Goal: Task Accomplishment & Management: Use online tool/utility

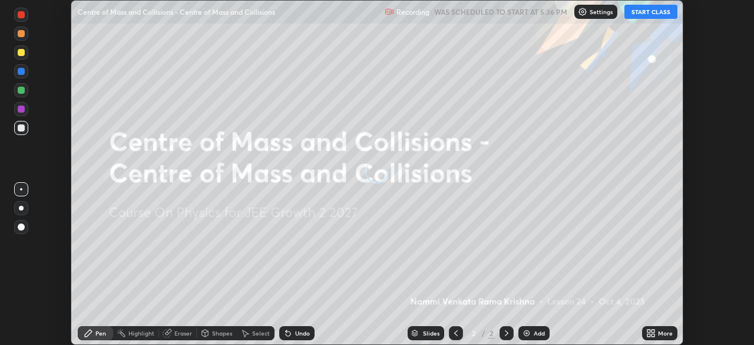
scroll to position [345, 754]
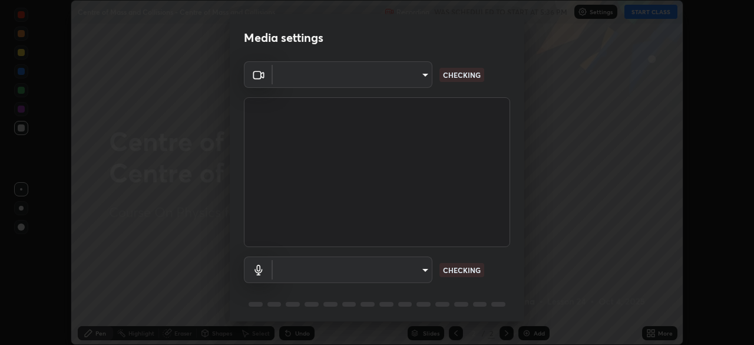
type input "a6c09d3532ea2fb43736101803286e867d47047993e392948129e064bf5450bd"
click at [424, 271] on body "Erase all Centre of Mass and Collisions - Centre of Mass and Collisions Recordi…" at bounding box center [377, 172] width 754 height 345
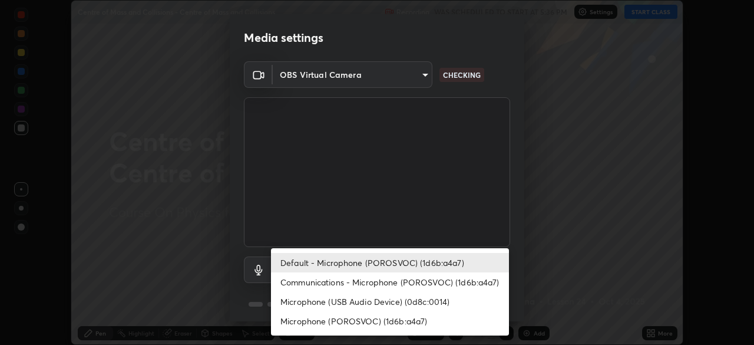
click at [418, 301] on li "Microphone (USB Audio Device) (0d8c:0014)" at bounding box center [390, 301] width 238 height 19
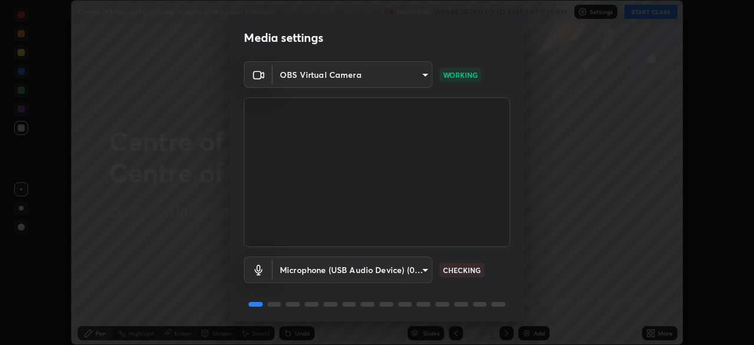
click at [425, 269] on body "Erase all Centre of Mass and Collisions - Centre of Mass and Collisions Recordi…" at bounding box center [377, 172] width 754 height 345
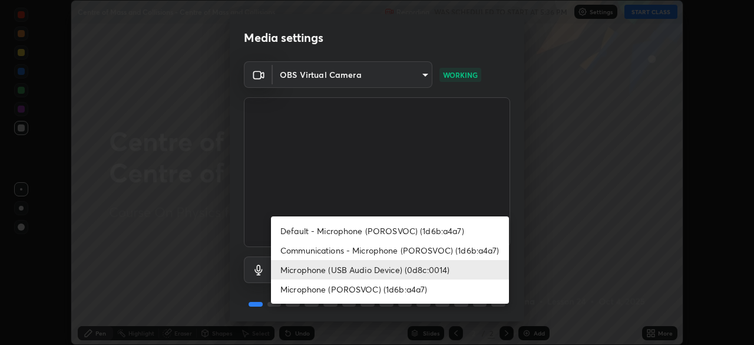
click at [416, 286] on li "Microphone (POROSVOC) (1d6b:a4a7)" at bounding box center [390, 288] width 238 height 19
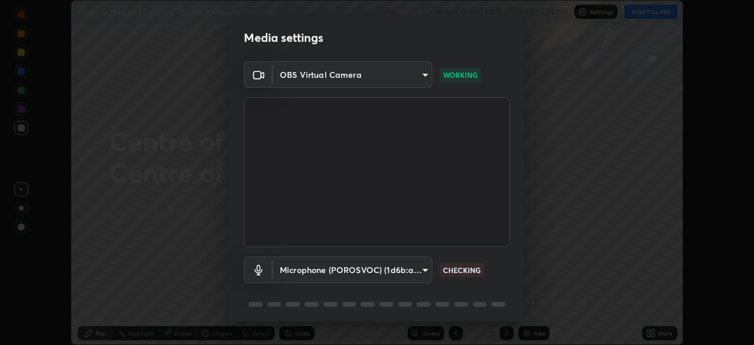
type input "73ca09633a3d9e8347a9a41d789b5ec9afc8030b31ef1b7a74efdaec9d8ef9b3"
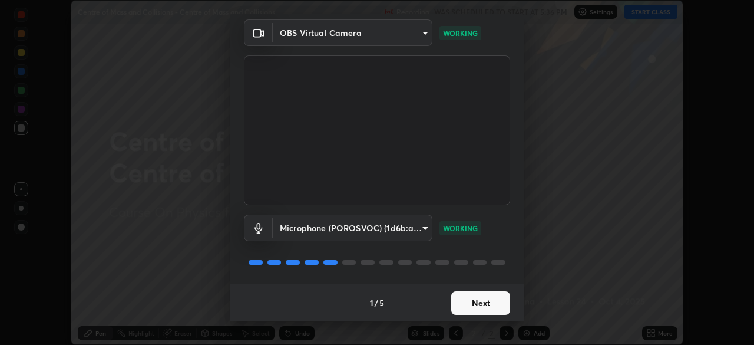
click at [485, 305] on button "Next" at bounding box center [480, 303] width 59 height 24
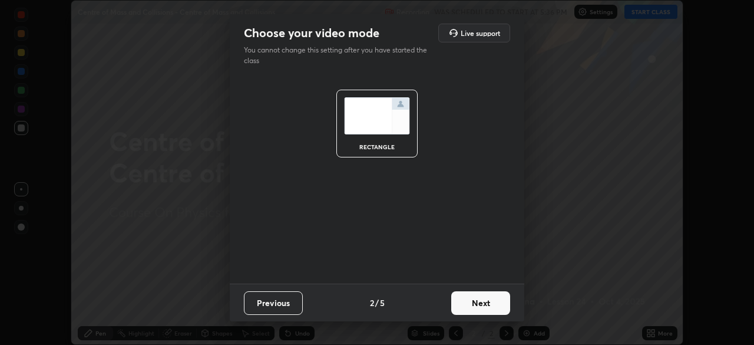
scroll to position [0, 0]
click at [480, 306] on button "Next" at bounding box center [480, 303] width 59 height 24
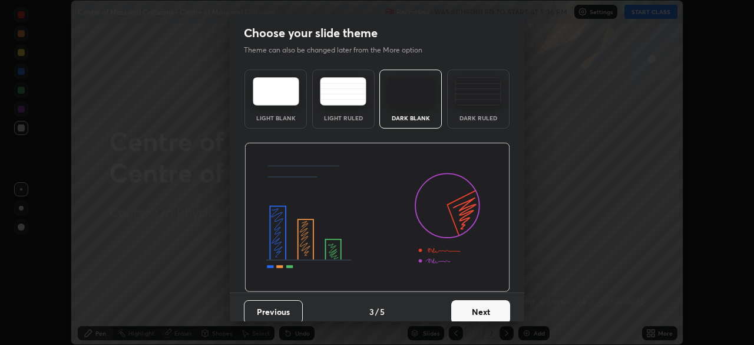
click at [480, 306] on button "Next" at bounding box center [480, 312] width 59 height 24
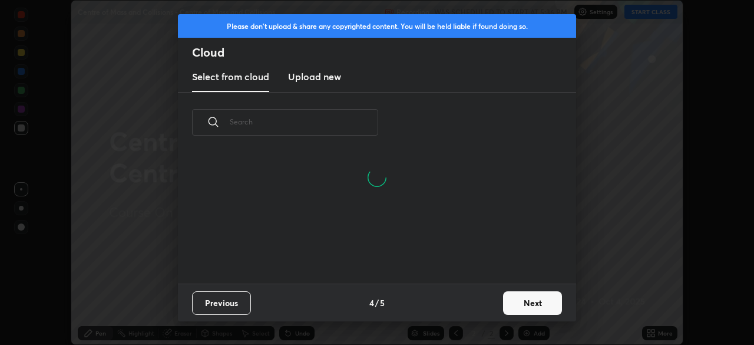
click at [524, 303] on button "Next" at bounding box center [532, 303] width 59 height 24
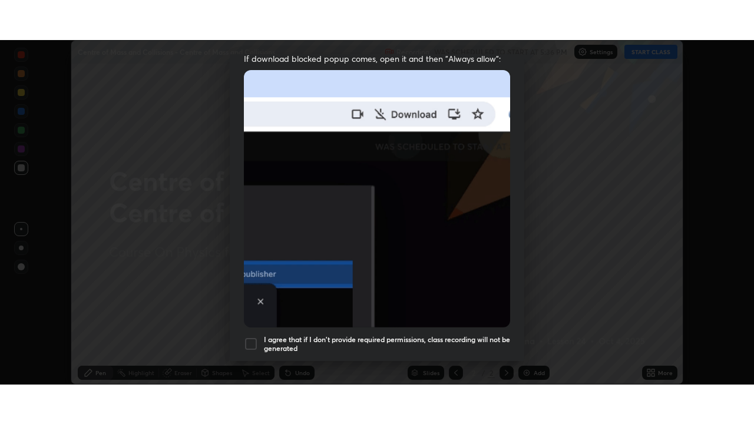
scroll to position [282, 0]
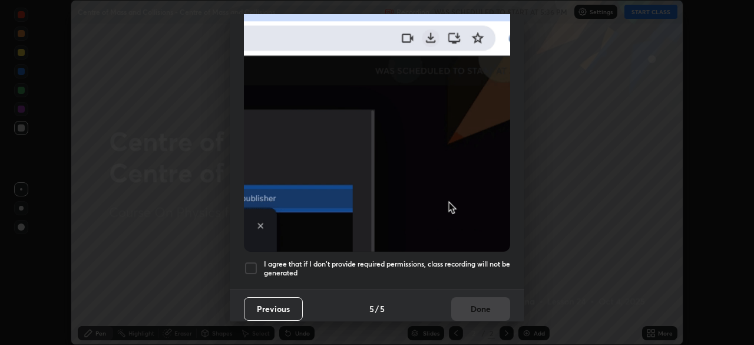
click at [250, 261] on div at bounding box center [251, 268] width 14 height 14
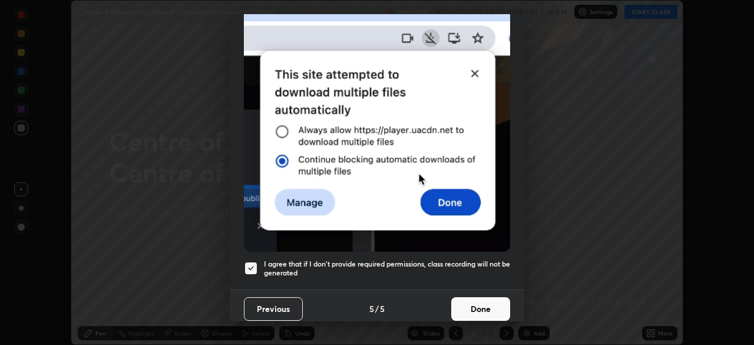
click at [480, 300] on button "Done" at bounding box center [480, 309] width 59 height 24
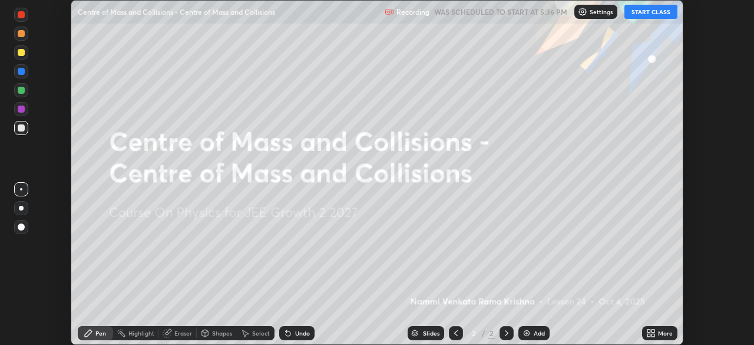
click at [653, 335] on icon at bounding box center [653, 334] width 3 height 3
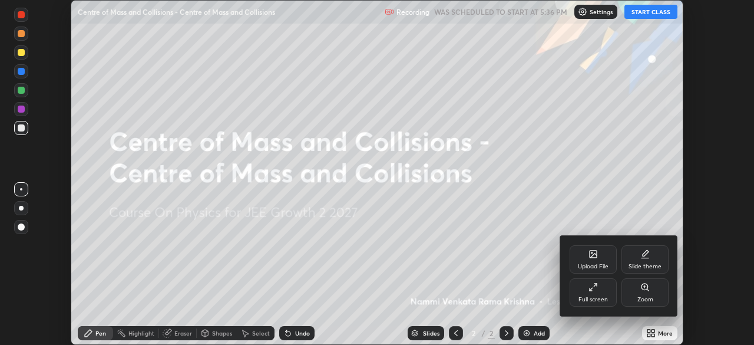
click at [597, 290] on icon at bounding box center [593, 286] width 9 height 9
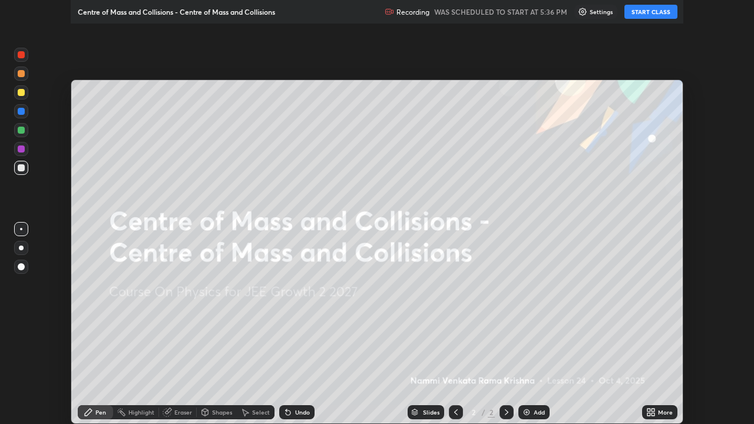
scroll to position [424, 754]
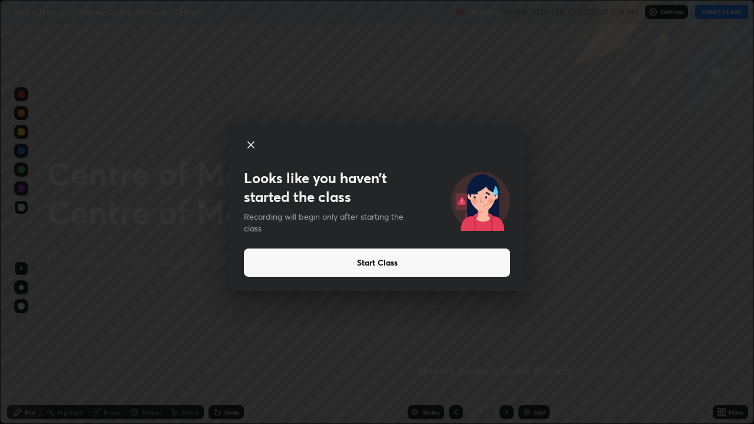
click at [374, 264] on button "Start Class" at bounding box center [377, 263] width 266 height 28
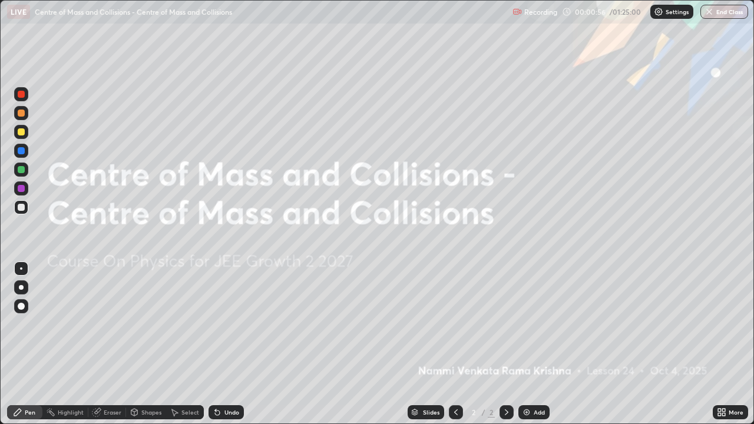
click at [534, 344] on div "Add" at bounding box center [539, 412] width 11 height 6
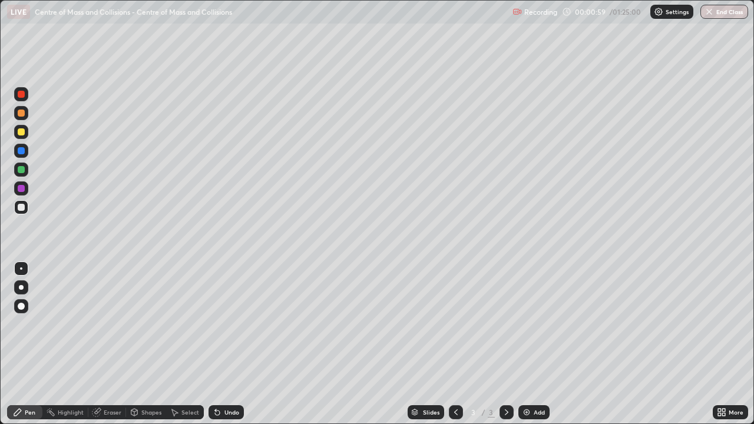
click at [21, 130] on div at bounding box center [21, 131] width 7 height 7
click at [148, 344] on div "Shapes" at bounding box center [151, 412] width 20 height 6
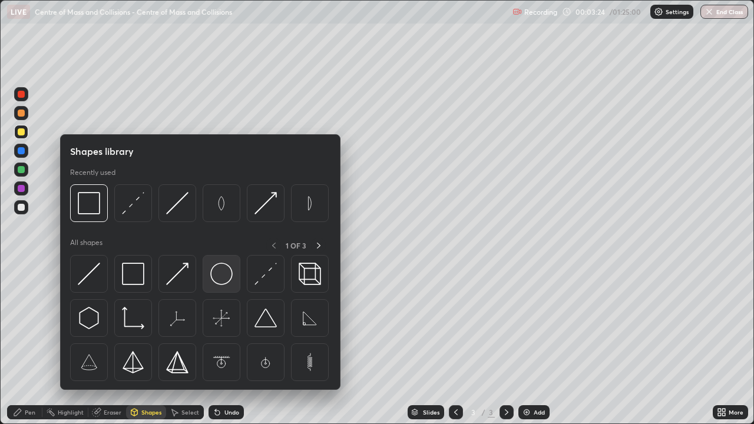
click at [224, 278] on img at bounding box center [221, 274] width 22 height 22
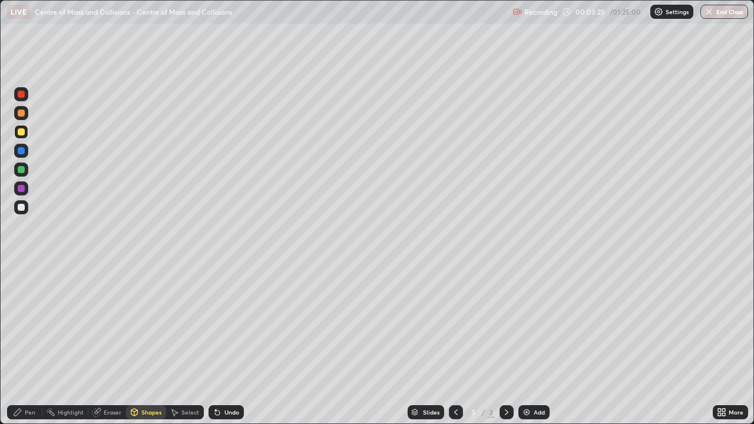
click at [25, 113] on div at bounding box center [21, 113] width 14 height 14
click at [187, 344] on div "Select" at bounding box center [190, 412] width 18 height 6
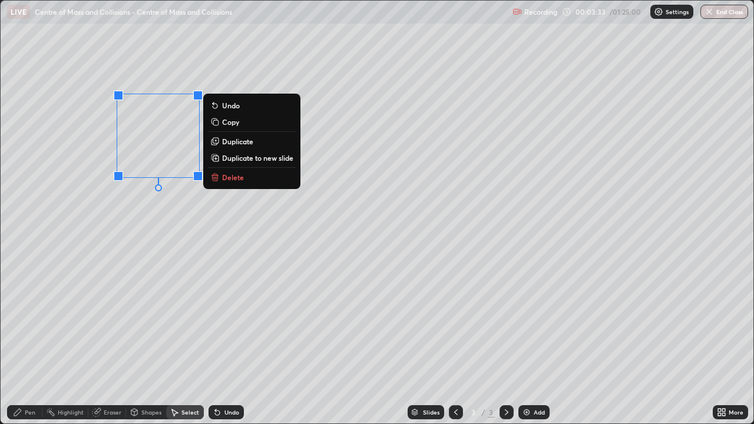
click at [115, 344] on div "Eraser" at bounding box center [113, 412] width 18 height 6
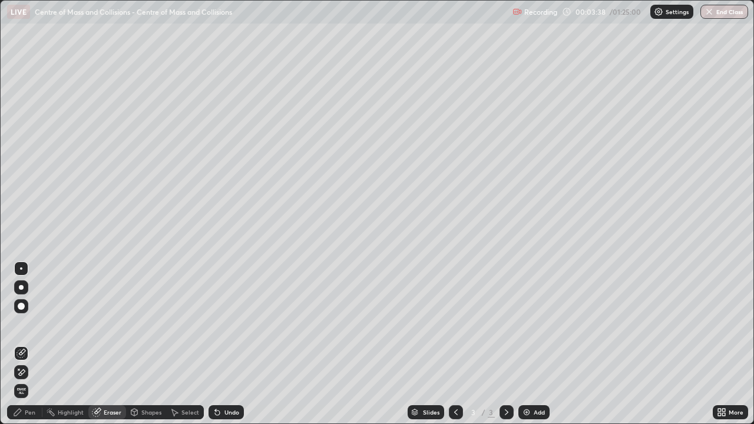
click at [29, 344] on div "Pen" at bounding box center [24, 412] width 35 height 14
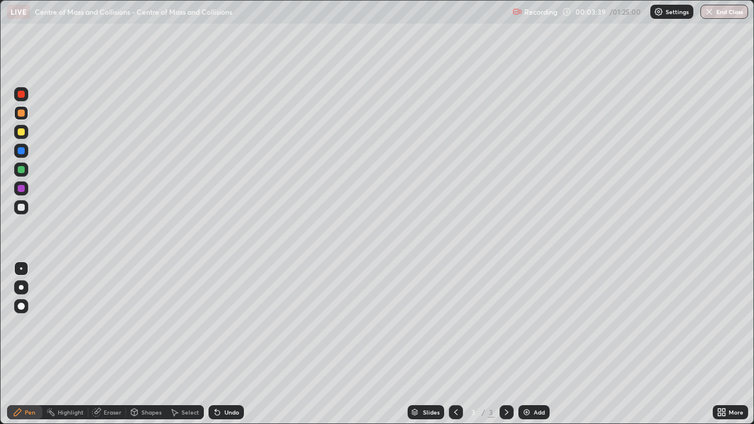
click at [26, 210] on div at bounding box center [21, 207] width 14 height 14
click at [22, 133] on div at bounding box center [21, 131] width 7 height 7
click at [144, 344] on div "Shapes" at bounding box center [151, 412] width 20 height 6
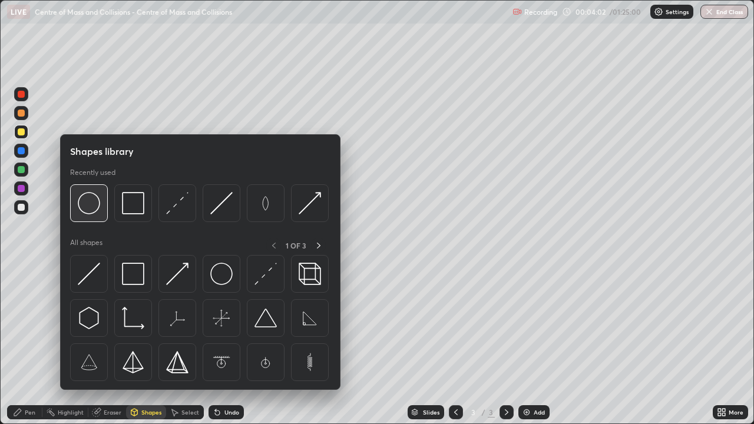
click at [94, 207] on img at bounding box center [89, 203] width 22 height 22
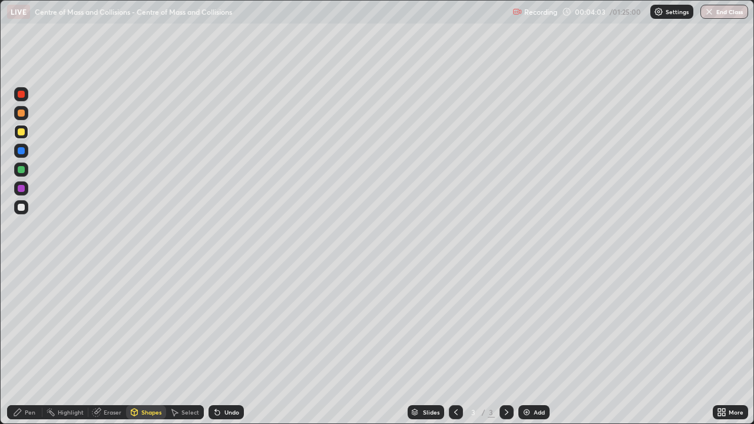
click at [22, 110] on div at bounding box center [21, 113] width 7 height 7
click at [110, 344] on div "Eraser" at bounding box center [113, 412] width 18 height 6
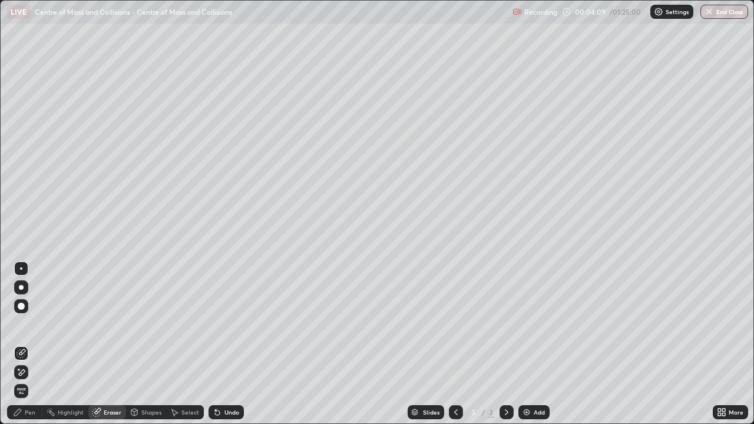
click at [147, 344] on div "Shapes" at bounding box center [151, 412] width 20 height 6
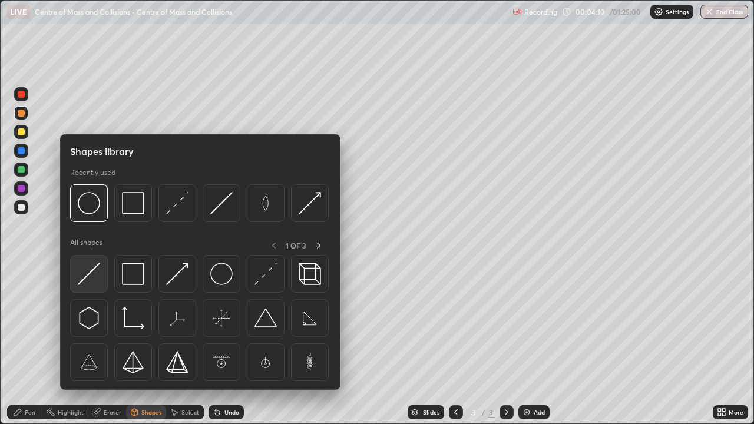
click at [92, 279] on img at bounding box center [89, 274] width 22 height 22
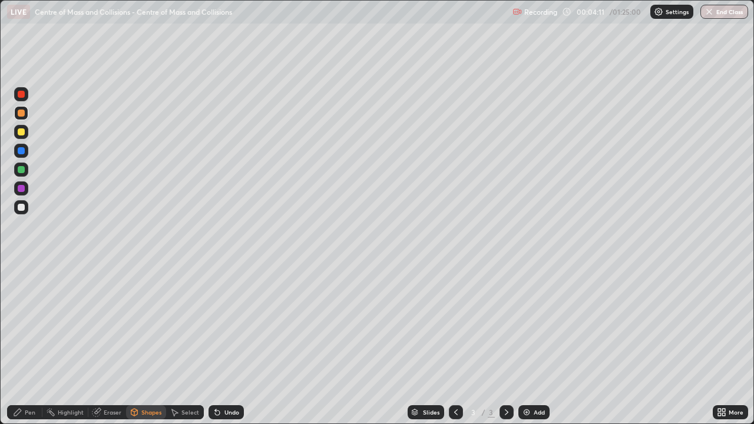
click at [22, 113] on div at bounding box center [21, 113] width 7 height 7
click at [28, 344] on div "Pen" at bounding box center [24, 412] width 35 height 14
click at [24, 209] on div at bounding box center [21, 207] width 7 height 7
click at [25, 133] on div at bounding box center [21, 132] width 14 height 14
click at [22, 115] on div at bounding box center [21, 113] width 7 height 7
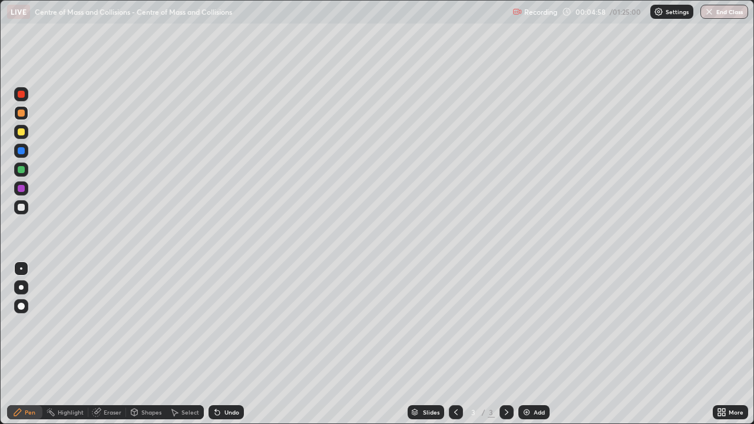
click at [145, 344] on div "Shapes" at bounding box center [151, 412] width 20 height 6
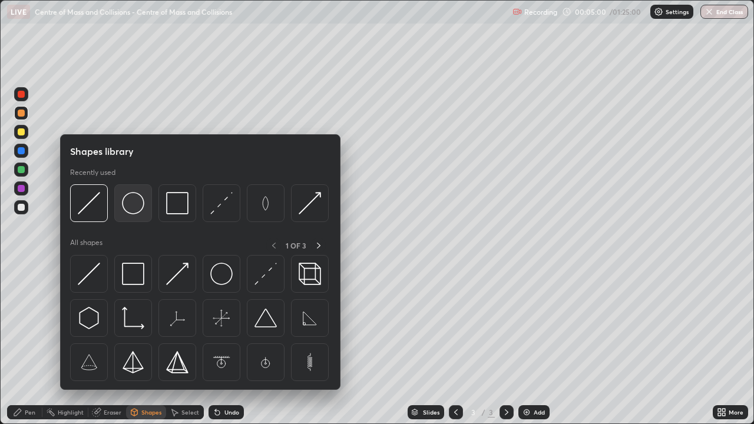
click at [134, 206] on img at bounding box center [133, 203] width 22 height 22
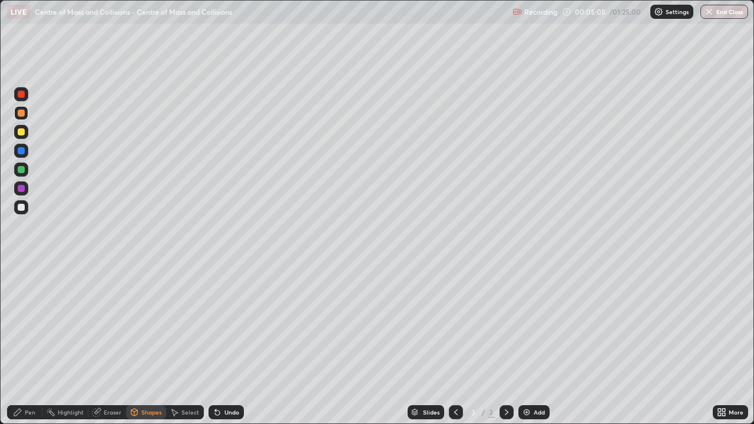
click at [110, 344] on div "Eraser" at bounding box center [107, 412] width 38 height 14
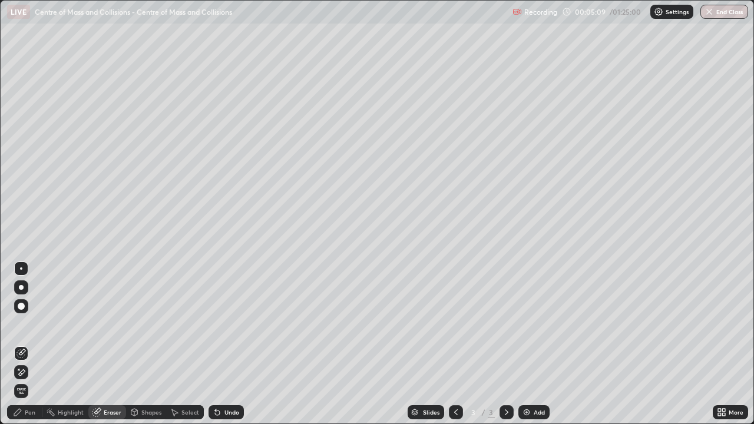
click at [146, 344] on div "Shapes" at bounding box center [151, 412] width 20 height 6
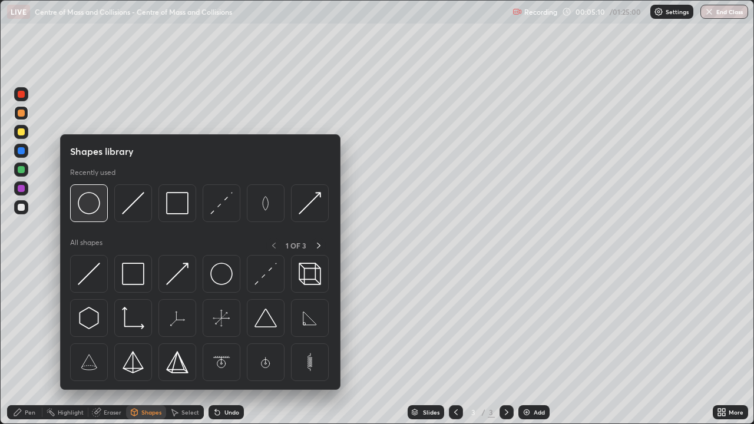
click at [94, 213] on img at bounding box center [89, 203] width 22 height 22
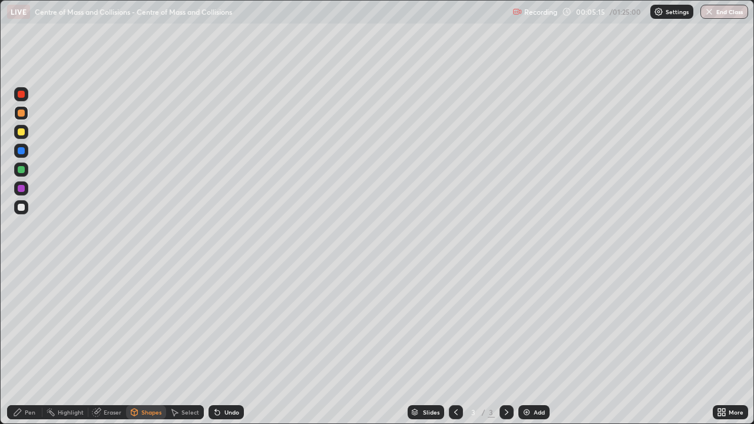
click at [25, 344] on div "Pen" at bounding box center [24, 412] width 35 height 14
click at [24, 208] on div at bounding box center [21, 207] width 7 height 7
click at [181, 344] on div "Select" at bounding box center [190, 412] width 18 height 6
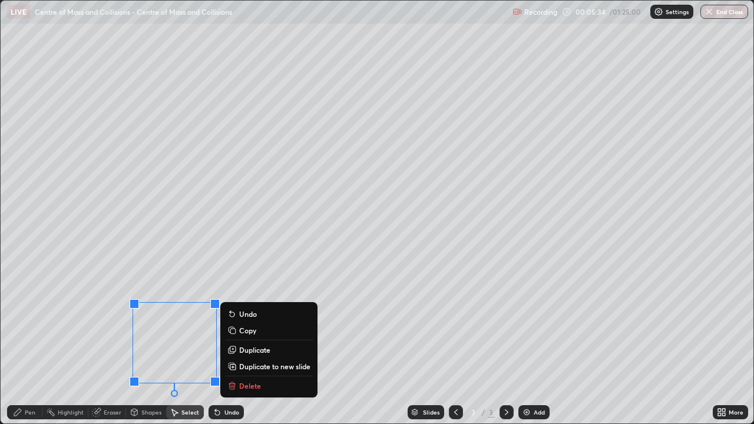
click at [247, 344] on p "Duplicate" at bounding box center [254, 349] width 31 height 9
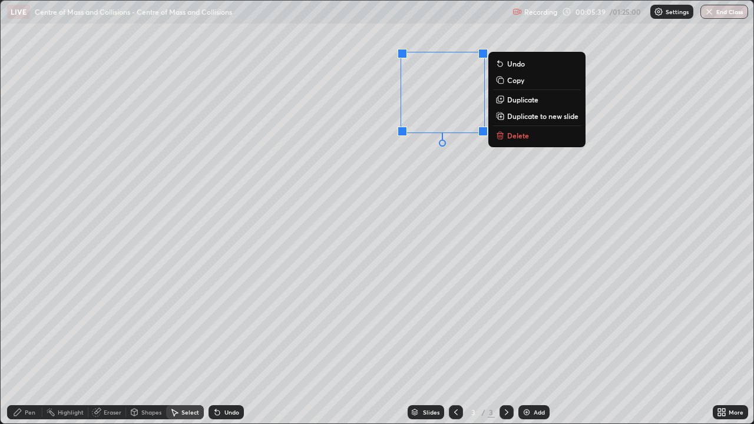
click at [32, 344] on div "Pen" at bounding box center [24, 412] width 35 height 14
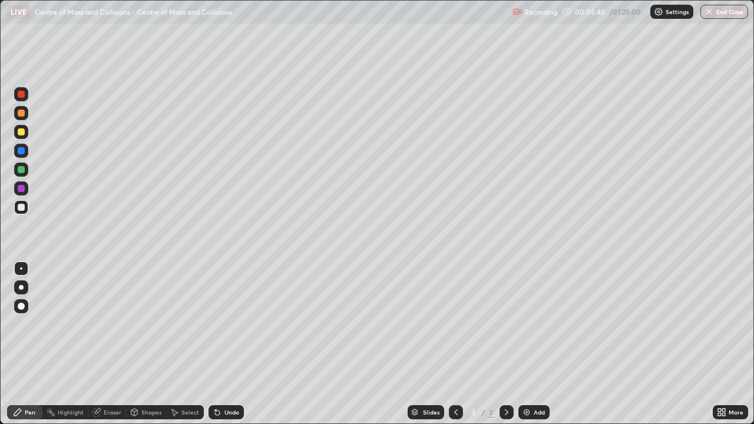
click at [22, 132] on div at bounding box center [21, 131] width 7 height 7
click at [22, 207] on div at bounding box center [21, 207] width 7 height 7
click at [21, 133] on div at bounding box center [21, 131] width 7 height 7
click at [153, 344] on div "Shapes" at bounding box center [151, 412] width 20 height 6
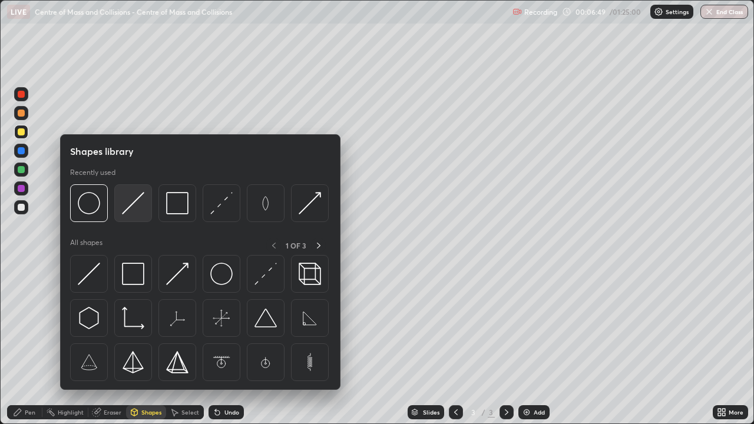
click at [137, 207] on img at bounding box center [133, 203] width 22 height 22
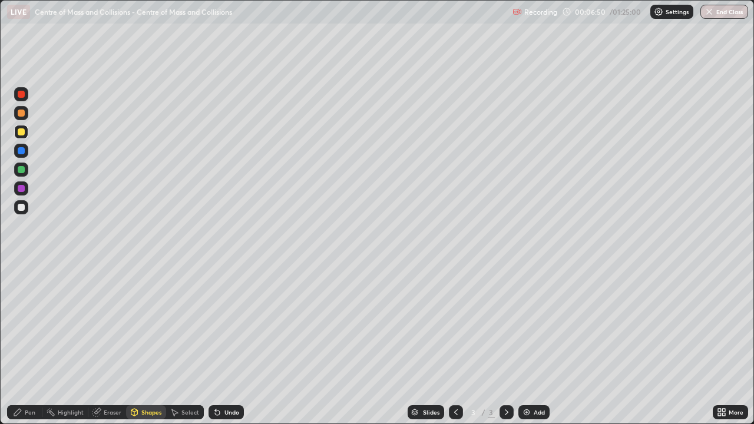
click at [22, 113] on div at bounding box center [21, 113] width 7 height 7
click at [151, 344] on div "Shapes" at bounding box center [151, 412] width 20 height 6
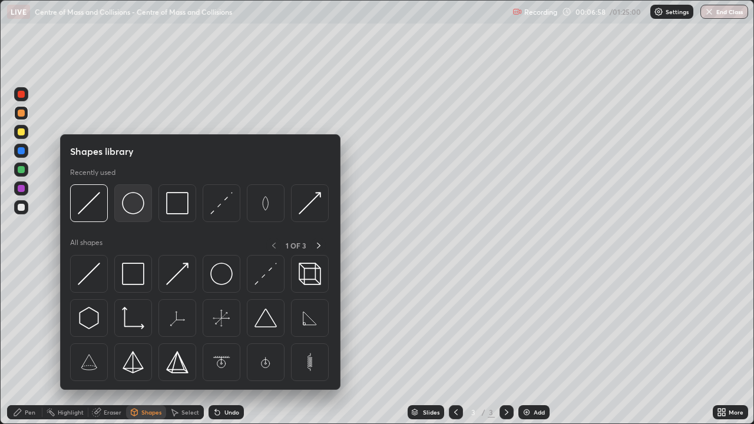
click at [138, 209] on img at bounding box center [133, 203] width 22 height 22
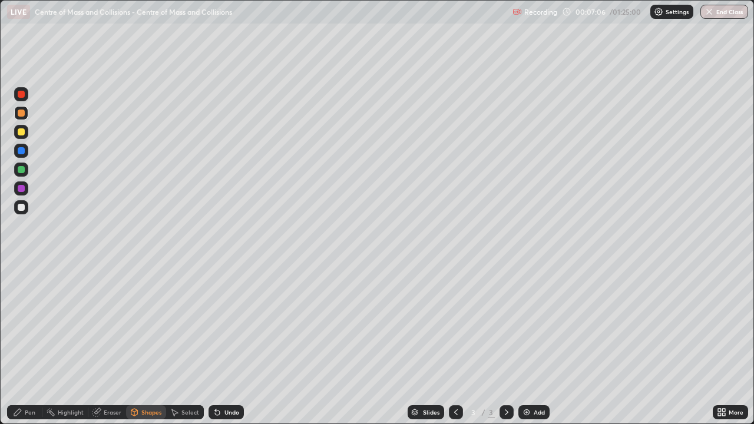
click at [22, 132] on div at bounding box center [21, 131] width 7 height 7
click at [233, 344] on div "Undo" at bounding box center [231, 412] width 15 height 6
click at [37, 344] on div "Pen" at bounding box center [24, 412] width 35 height 14
click at [22, 206] on div at bounding box center [21, 207] width 7 height 7
click at [24, 134] on div at bounding box center [21, 131] width 7 height 7
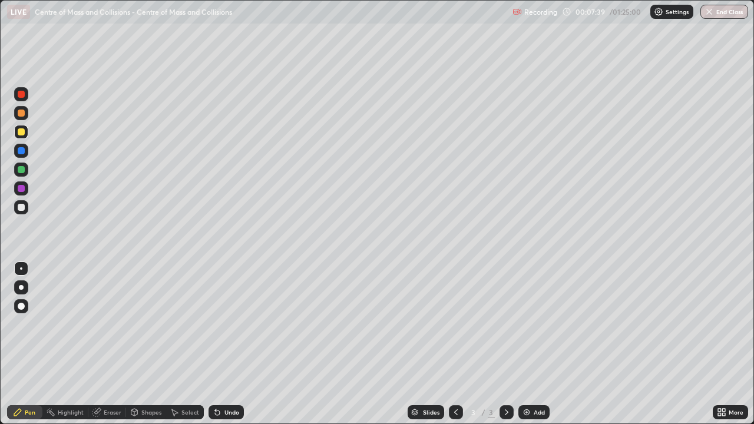
click at [150, 344] on div "Shapes" at bounding box center [151, 412] width 20 height 6
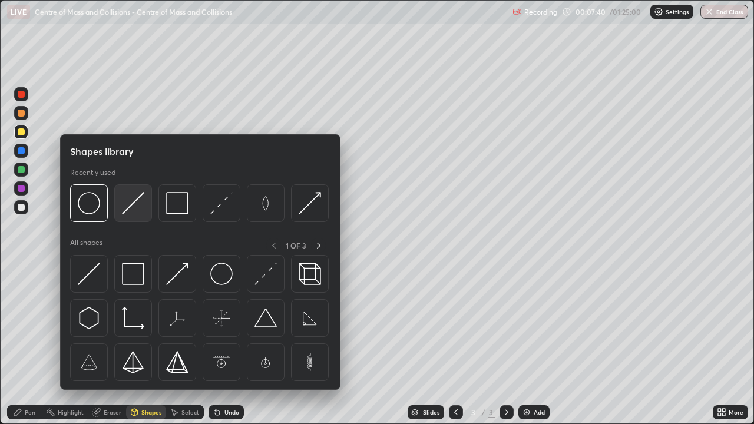
click at [137, 211] on img at bounding box center [133, 203] width 22 height 22
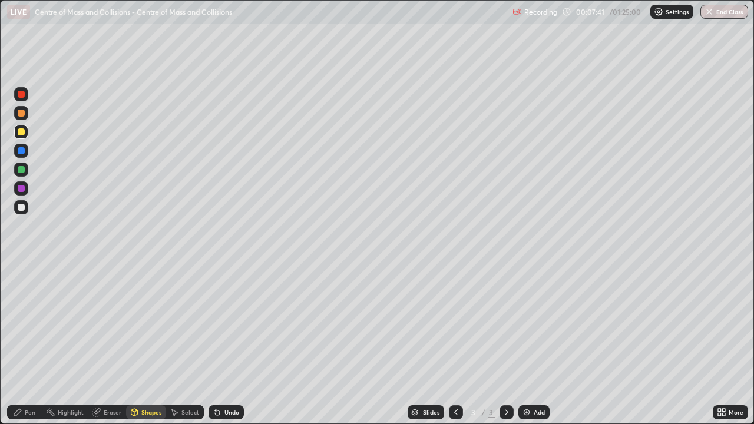
click at [24, 120] on div at bounding box center [21, 113] width 14 height 14
click at [144, 344] on div "Shapes" at bounding box center [151, 412] width 20 height 6
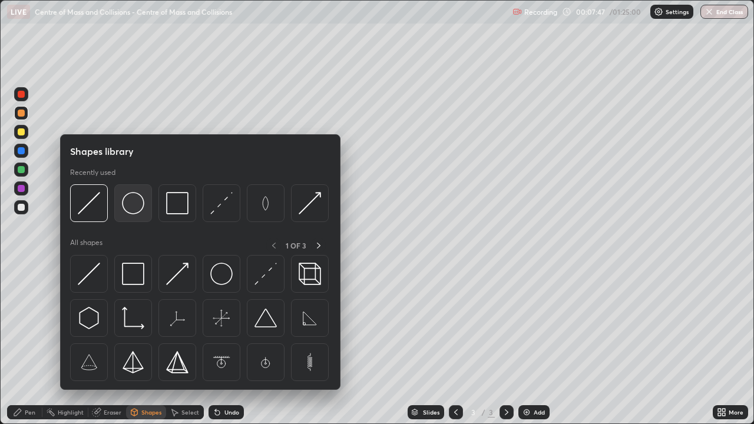
click at [136, 210] on img at bounding box center [133, 203] width 22 height 22
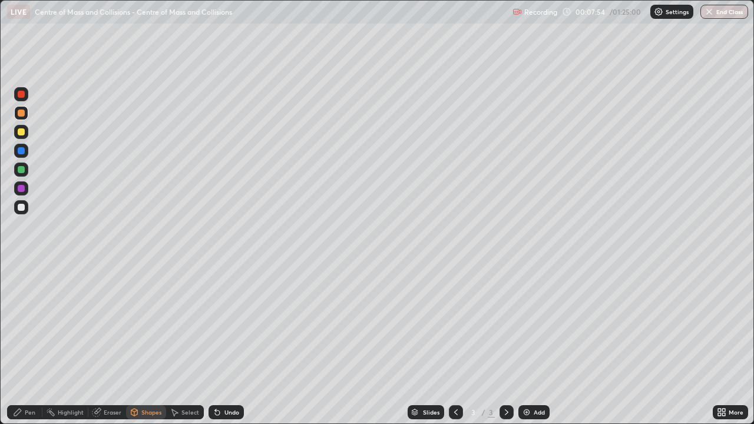
click at [31, 344] on div "Pen" at bounding box center [30, 412] width 11 height 6
click at [24, 208] on div at bounding box center [21, 207] width 7 height 7
click at [22, 171] on div at bounding box center [21, 169] width 7 height 7
click at [155, 344] on div "Shapes" at bounding box center [151, 412] width 20 height 6
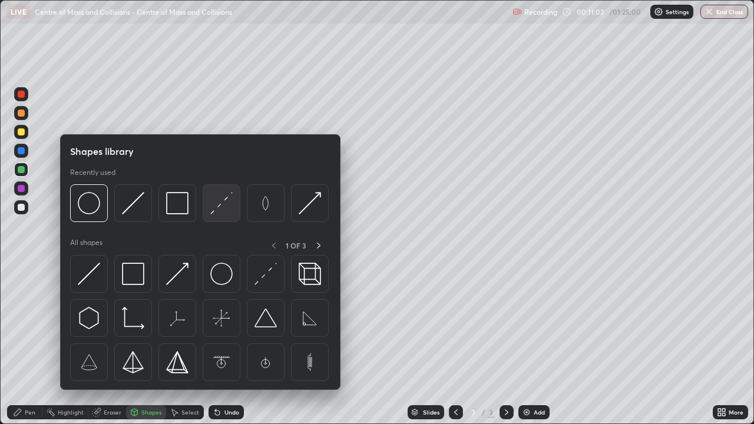
click at [230, 200] on img at bounding box center [221, 203] width 22 height 22
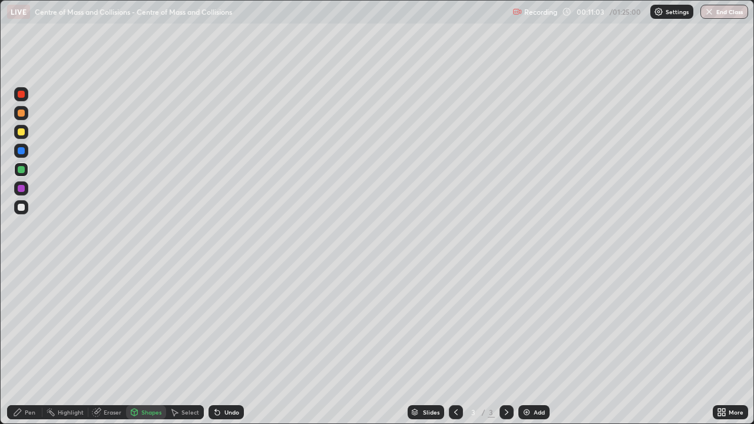
click at [23, 114] on div at bounding box center [21, 113] width 7 height 7
click at [35, 344] on div "Pen" at bounding box center [24, 412] width 35 height 14
click at [24, 206] on div at bounding box center [21, 207] width 7 height 7
click at [22, 132] on div at bounding box center [21, 131] width 7 height 7
click at [21, 208] on div at bounding box center [21, 207] width 7 height 7
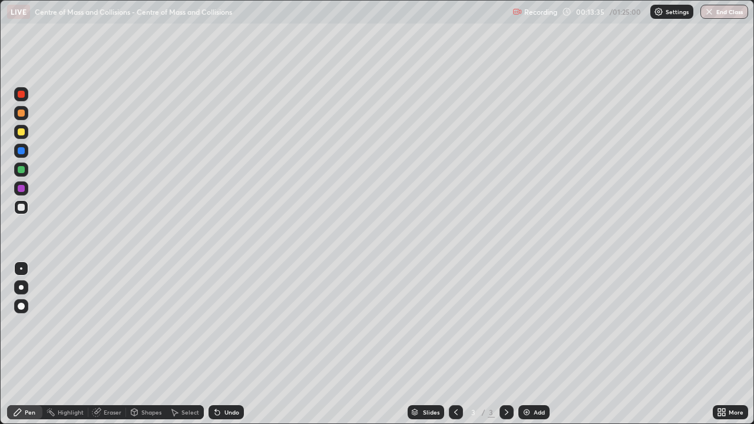
click at [22, 131] on div at bounding box center [21, 131] width 7 height 7
click at [24, 207] on div at bounding box center [21, 207] width 7 height 7
click at [149, 344] on div "Shapes" at bounding box center [151, 412] width 20 height 6
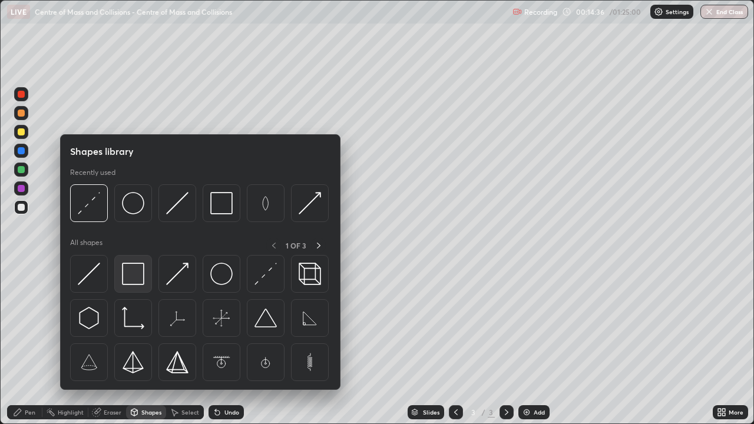
click at [137, 273] on img at bounding box center [133, 274] width 22 height 22
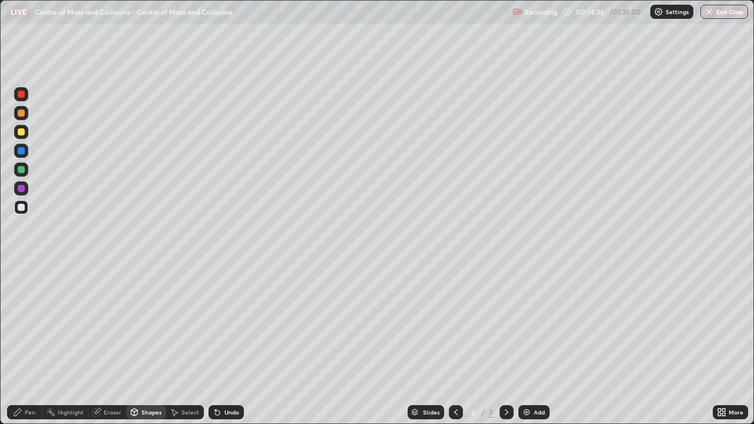
click at [22, 151] on div at bounding box center [21, 150] width 7 height 7
click at [24, 206] on div at bounding box center [21, 207] width 7 height 7
click at [230, 344] on div "Undo" at bounding box center [231, 412] width 15 height 6
click at [31, 344] on div "Pen" at bounding box center [30, 412] width 11 height 6
click at [506, 344] on icon at bounding box center [506, 412] width 9 height 9
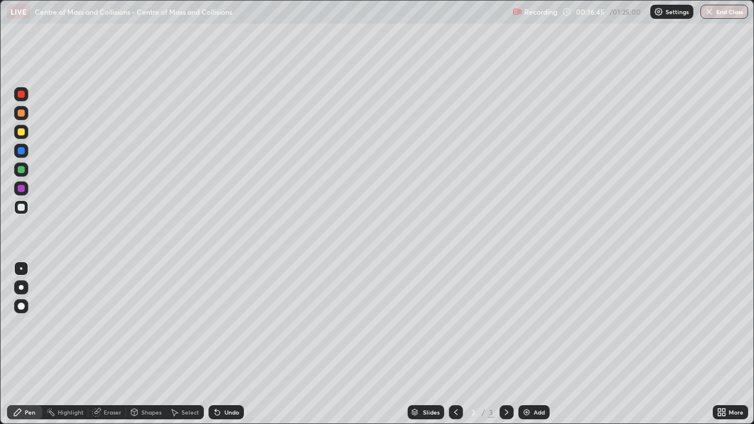
click at [534, 344] on div "Add" at bounding box center [539, 412] width 11 height 6
click at [24, 134] on div at bounding box center [21, 131] width 7 height 7
click at [21, 207] on div at bounding box center [21, 207] width 7 height 7
click at [450, 344] on div at bounding box center [456, 412] width 14 height 14
click at [187, 344] on div "Select" at bounding box center [190, 412] width 18 height 6
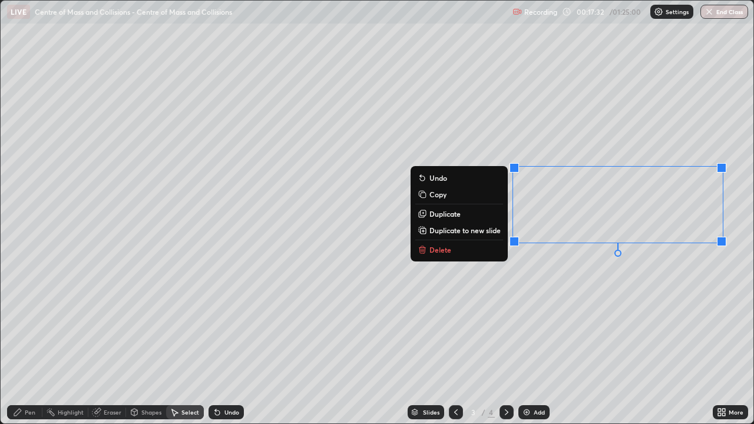
click at [439, 197] on p "Copy" at bounding box center [438, 194] width 17 height 9
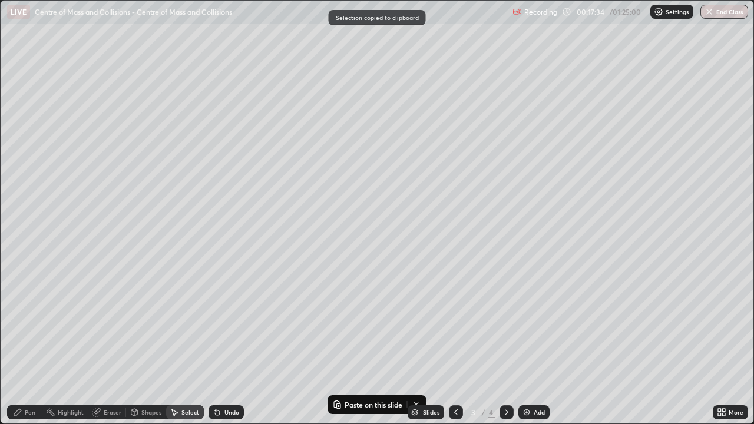
click at [506, 344] on icon at bounding box center [506, 412] width 9 height 9
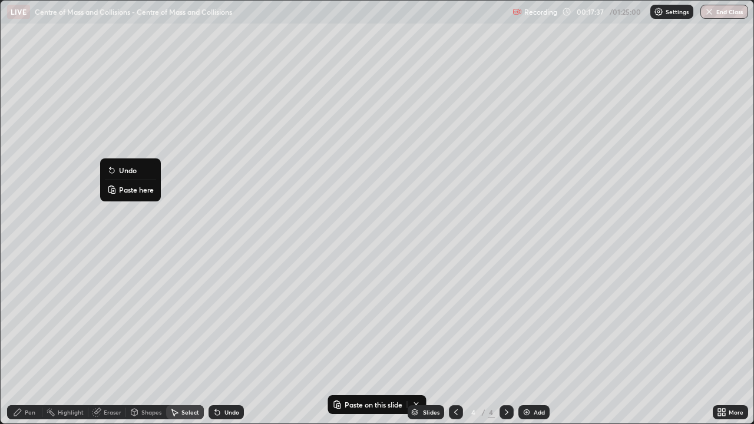
click at [130, 190] on p "Paste here" at bounding box center [136, 189] width 35 height 9
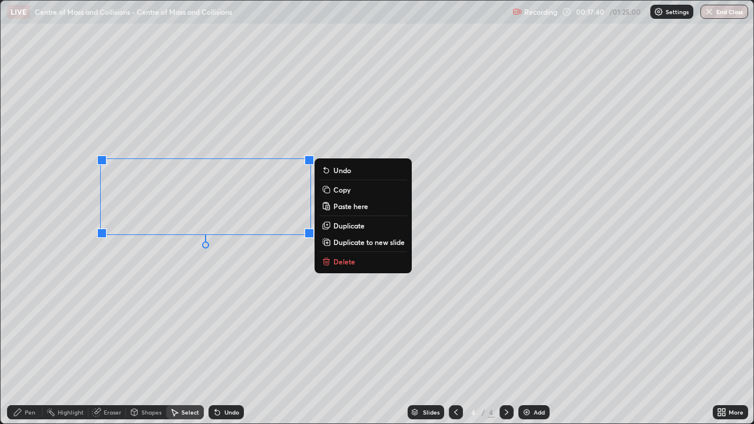
click at [127, 344] on div "0 ° Undo Copy Paste here Duplicate Duplicate to new slide Delete" at bounding box center [377, 212] width 753 height 423
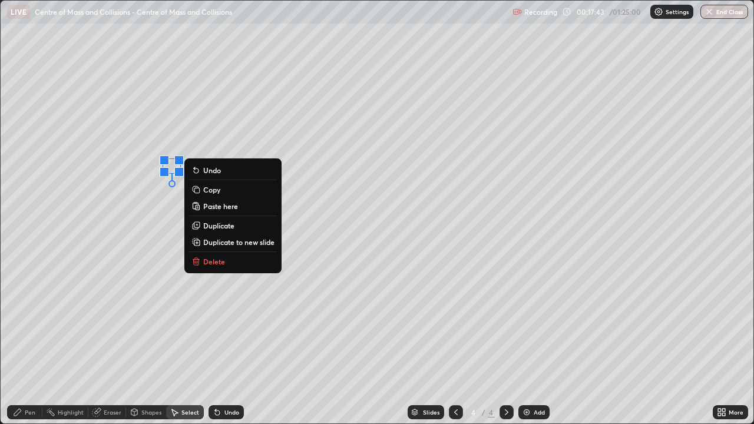
click at [214, 262] on p "Delete" at bounding box center [214, 261] width 22 height 9
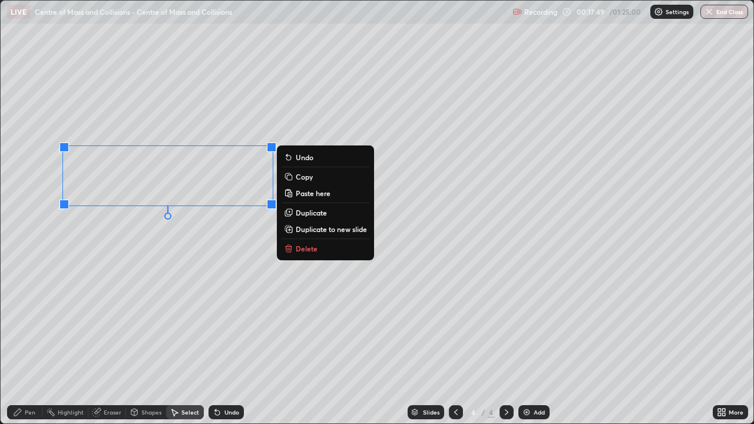
click at [31, 344] on div "Pen" at bounding box center [30, 412] width 11 height 6
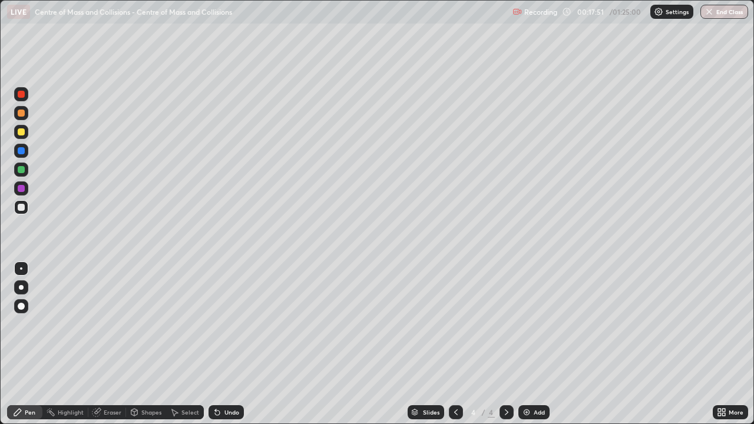
click at [22, 209] on div at bounding box center [21, 207] width 7 height 7
click at [21, 134] on div at bounding box center [21, 131] width 7 height 7
click at [19, 208] on div at bounding box center [21, 207] width 7 height 7
click at [222, 344] on div "Undo" at bounding box center [226, 412] width 35 height 14
click at [233, 344] on div "Undo" at bounding box center [231, 412] width 15 height 6
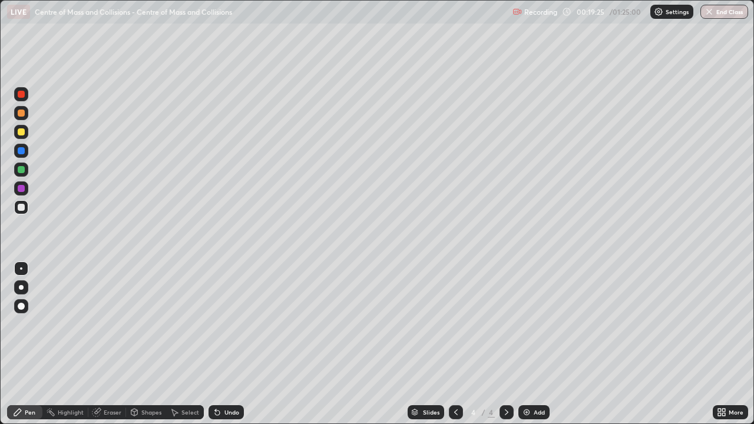
click at [152, 344] on div "Shapes" at bounding box center [151, 412] width 20 height 6
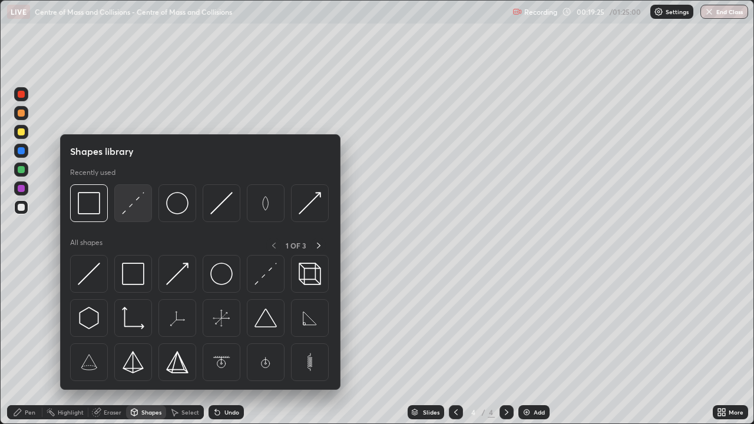
click at [136, 209] on img at bounding box center [133, 203] width 22 height 22
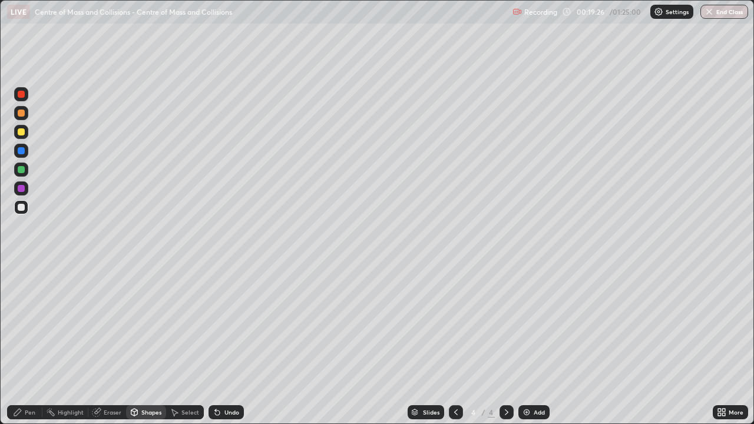
click at [21, 114] on div at bounding box center [21, 113] width 7 height 7
click at [35, 344] on div "Pen" at bounding box center [30, 412] width 11 height 6
click at [22, 130] on div at bounding box center [21, 131] width 7 height 7
click at [23, 206] on div at bounding box center [21, 207] width 7 height 7
click at [155, 344] on div "Shapes" at bounding box center [151, 412] width 20 height 6
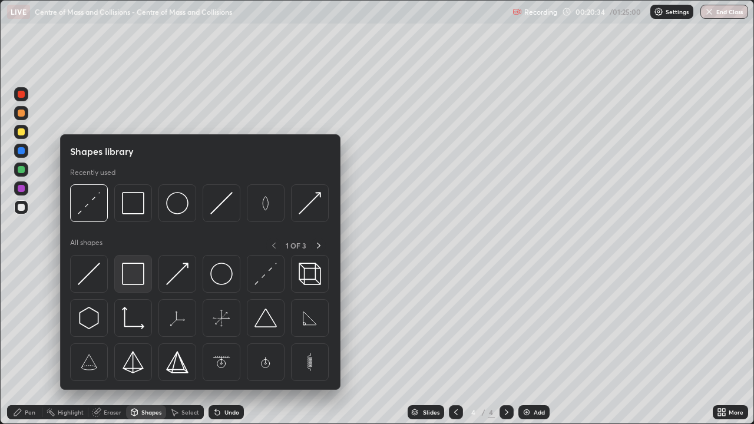
click at [141, 267] on img at bounding box center [133, 274] width 22 height 22
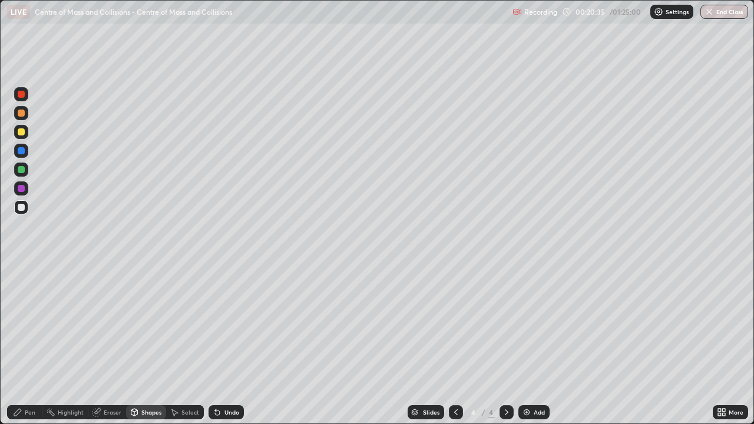
click at [22, 155] on div at bounding box center [21, 151] width 14 height 14
click at [33, 344] on div "Pen" at bounding box center [30, 412] width 11 height 6
click at [22, 210] on div at bounding box center [21, 207] width 7 height 7
click at [26, 131] on div at bounding box center [21, 132] width 14 height 14
click at [22, 207] on div at bounding box center [21, 207] width 7 height 7
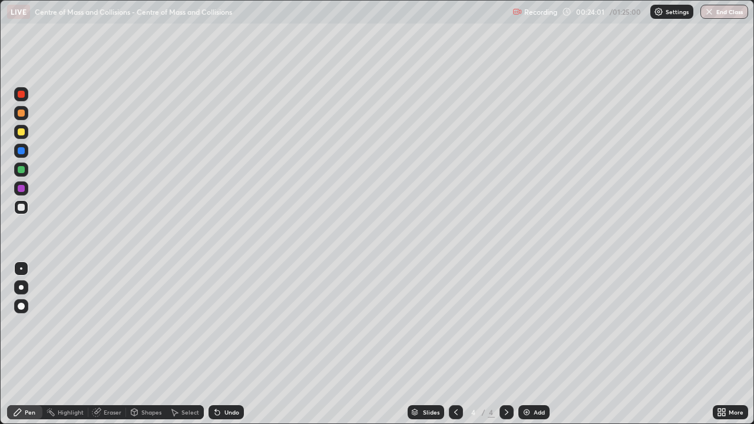
click at [227, 344] on div "Undo" at bounding box center [226, 412] width 35 height 14
click at [23, 115] on div at bounding box center [21, 113] width 7 height 7
click at [24, 150] on div at bounding box center [21, 150] width 7 height 7
click at [19, 115] on div at bounding box center [21, 113] width 7 height 7
click at [511, 344] on div at bounding box center [507, 412] width 14 height 14
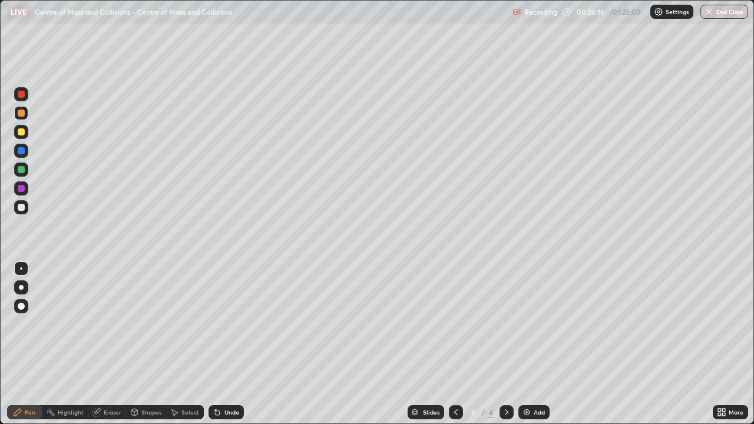
click at [538, 344] on div "Add" at bounding box center [539, 412] width 11 height 6
click at [23, 133] on div at bounding box center [21, 131] width 7 height 7
click at [226, 344] on div "Undo" at bounding box center [231, 412] width 15 height 6
click at [26, 208] on div at bounding box center [21, 207] width 14 height 14
click at [24, 115] on div at bounding box center [21, 113] width 7 height 7
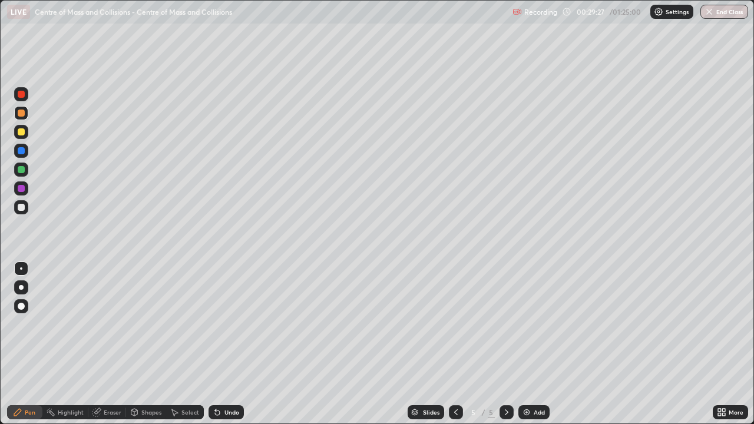
click at [20, 208] on div at bounding box center [21, 207] width 7 height 7
click at [184, 344] on div "Select" at bounding box center [190, 412] width 18 height 6
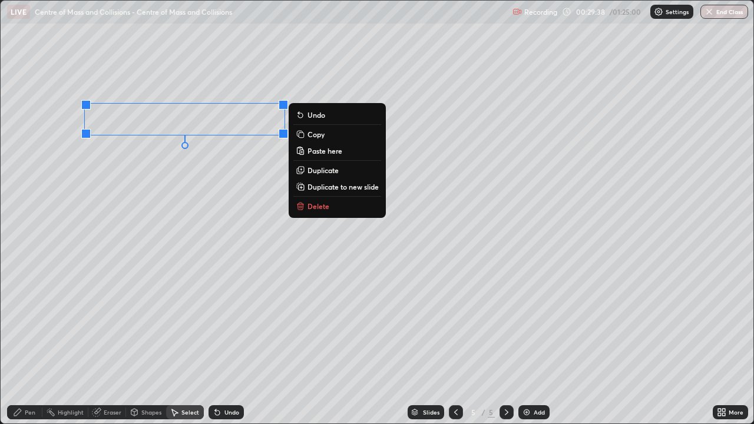
click at [31, 344] on div "Pen" at bounding box center [30, 412] width 11 height 6
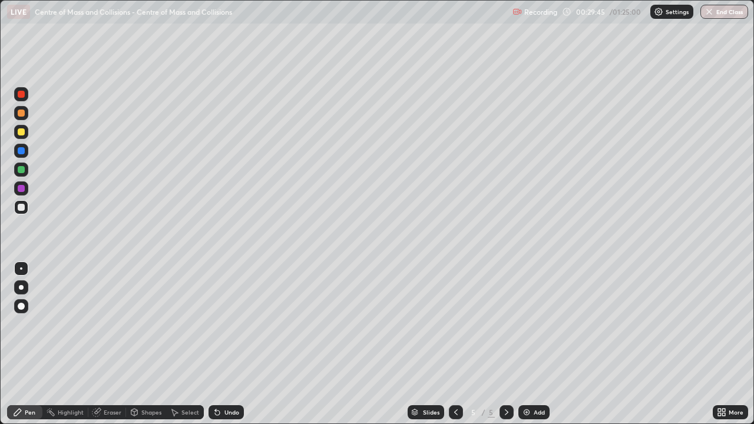
click at [187, 344] on div "Select" at bounding box center [190, 412] width 18 height 6
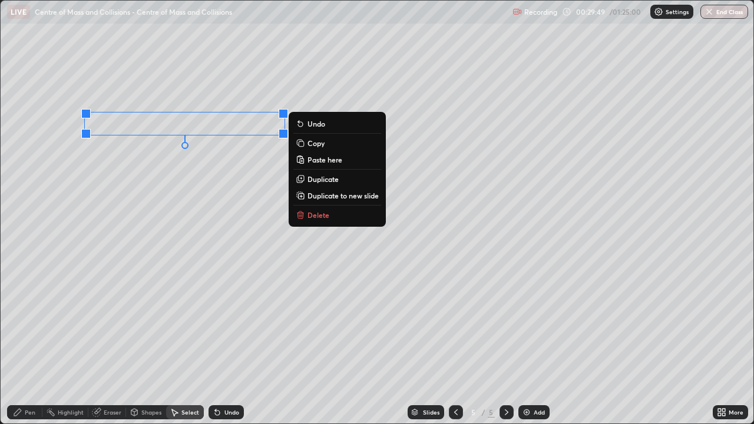
click at [313, 180] on p "Duplicate" at bounding box center [323, 178] width 31 height 9
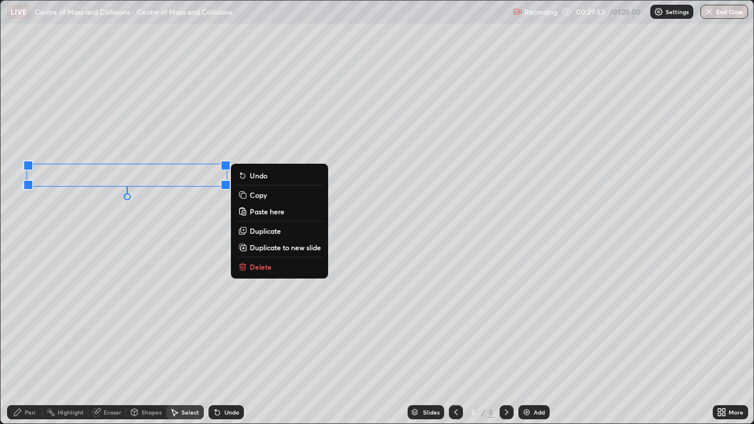
click at [34, 344] on div "Pen" at bounding box center [30, 412] width 11 height 6
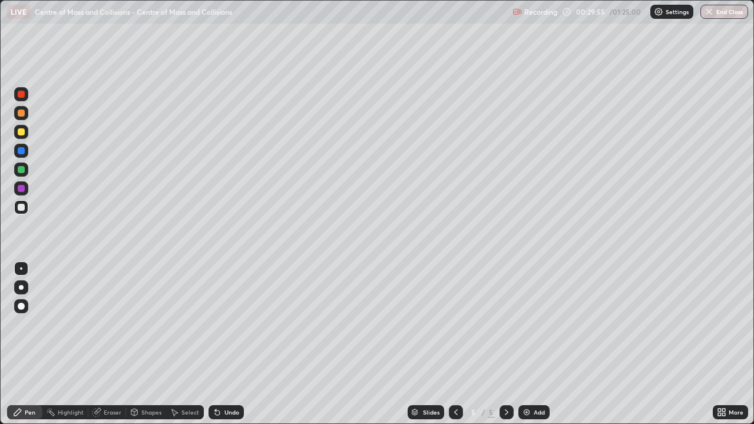
click at [224, 344] on div "Undo" at bounding box center [231, 412] width 15 height 6
click at [189, 344] on div "Select" at bounding box center [190, 412] width 18 height 6
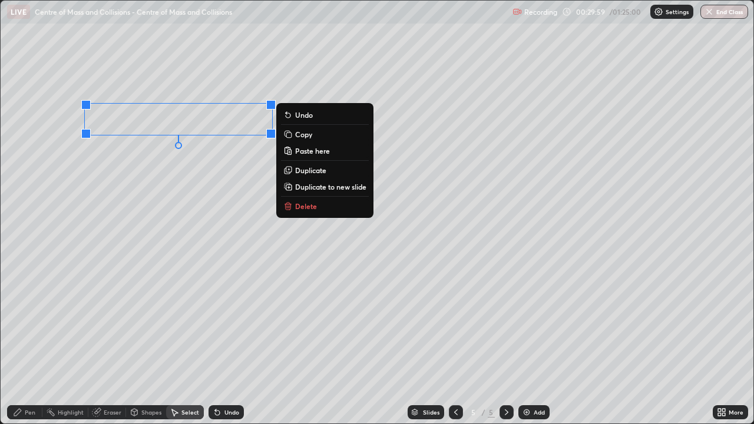
click at [201, 255] on div "0 ° Undo Copy Paste here Duplicate Duplicate to new slide Delete" at bounding box center [377, 212] width 753 height 423
click at [128, 173] on div "0 ° Undo Copy Paste here Duplicate Duplicate to new slide Delete" at bounding box center [377, 212] width 753 height 423
click at [306, 171] on p "Duplicate" at bounding box center [310, 170] width 31 height 9
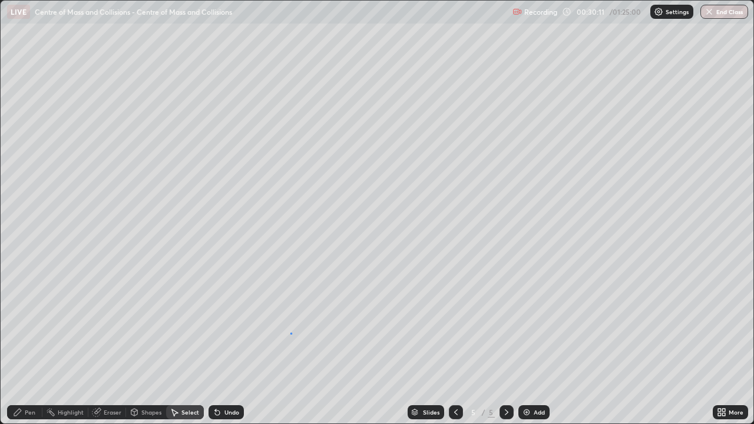
click at [292, 333] on div "0 ° Undo Copy Paste here Duplicate Duplicate to new slide Delete" at bounding box center [377, 212] width 753 height 423
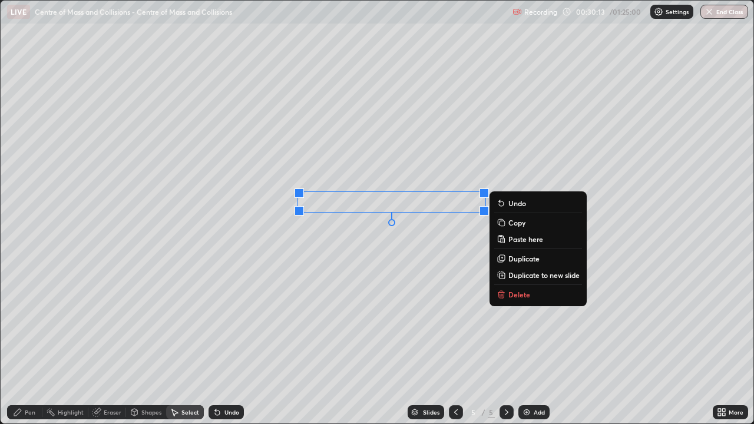
click at [516, 294] on p "Delete" at bounding box center [519, 294] width 22 height 9
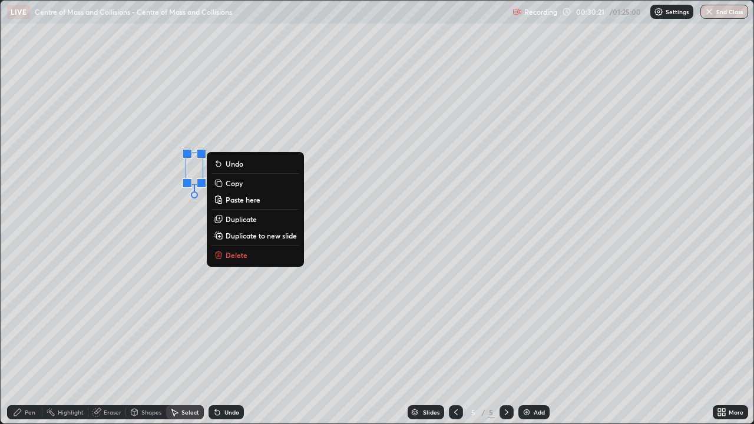
click at [31, 344] on div "Pen" at bounding box center [30, 412] width 11 height 6
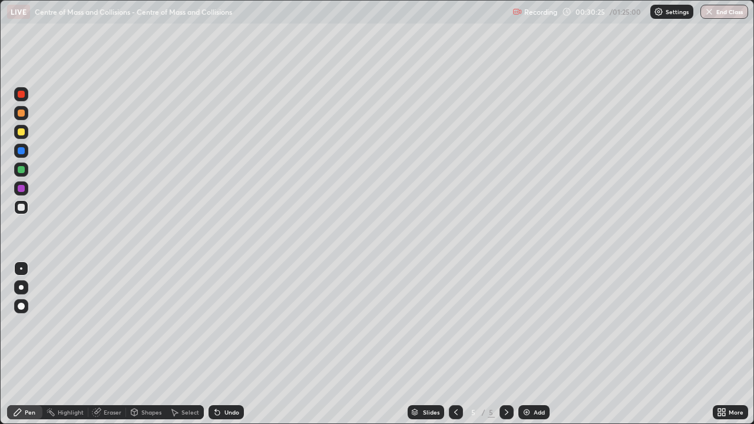
click at [22, 170] on div at bounding box center [21, 169] width 7 height 7
click at [22, 151] on div at bounding box center [21, 150] width 7 height 7
click at [25, 170] on div at bounding box center [21, 170] width 14 height 14
click at [20, 151] on div at bounding box center [21, 150] width 7 height 7
click at [22, 207] on div at bounding box center [21, 207] width 7 height 7
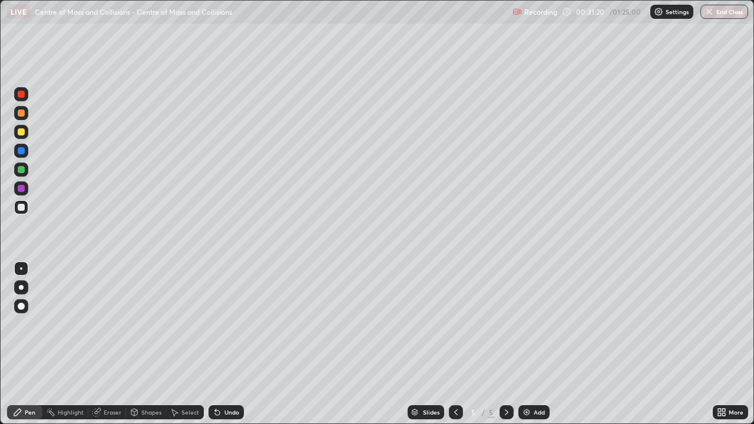
click at [22, 151] on div at bounding box center [21, 150] width 7 height 7
click at [29, 187] on div at bounding box center [21, 188] width 19 height 19
click at [24, 152] on div at bounding box center [21, 150] width 7 height 7
click at [29, 187] on div at bounding box center [21, 188] width 19 height 19
click at [26, 212] on div at bounding box center [21, 207] width 14 height 14
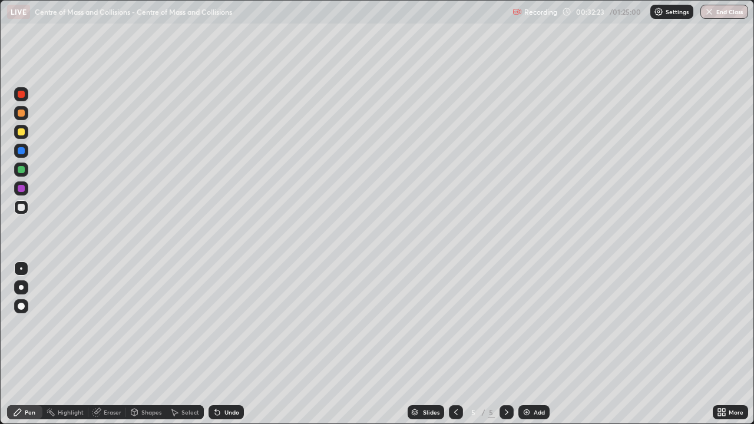
click at [20, 167] on div at bounding box center [21, 169] width 7 height 7
click at [21, 207] on div at bounding box center [21, 207] width 7 height 7
click at [149, 344] on div "Shapes" at bounding box center [146, 412] width 40 height 14
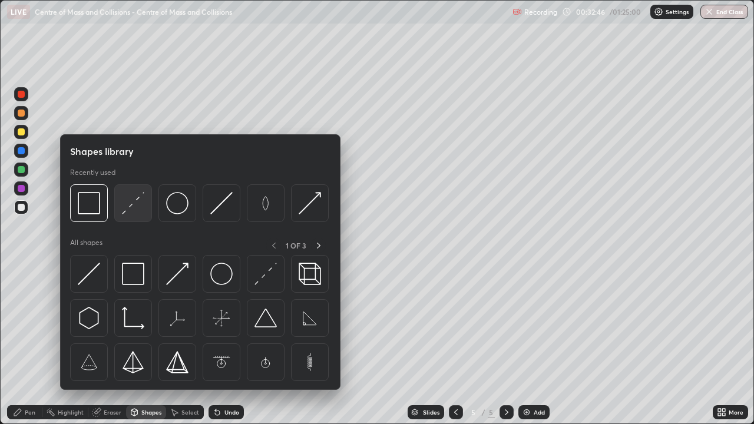
click at [131, 209] on img at bounding box center [133, 203] width 22 height 22
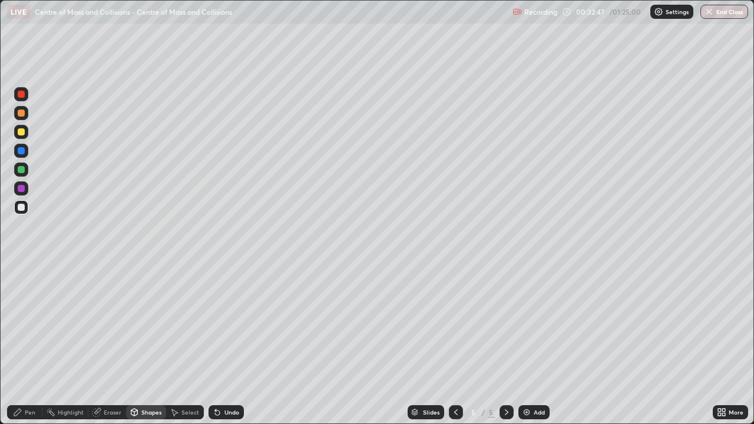
click at [22, 113] on div at bounding box center [21, 113] width 7 height 7
click at [39, 344] on div "Pen" at bounding box center [24, 412] width 35 height 14
click at [22, 201] on div at bounding box center [21, 207] width 14 height 14
click at [22, 132] on div at bounding box center [21, 131] width 7 height 7
click at [25, 208] on div at bounding box center [21, 207] width 14 height 14
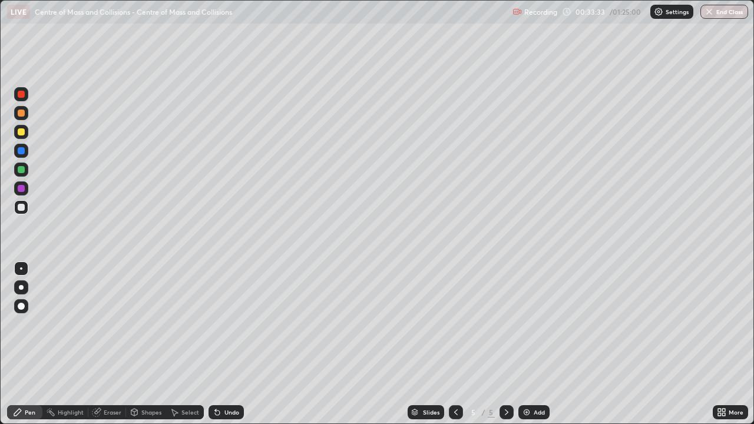
click at [239, 344] on div "Undo" at bounding box center [226, 412] width 35 height 14
click at [22, 132] on div at bounding box center [21, 131] width 7 height 7
click at [24, 169] on div at bounding box center [21, 169] width 7 height 7
click at [22, 132] on div at bounding box center [21, 131] width 7 height 7
click at [23, 171] on div at bounding box center [21, 169] width 7 height 7
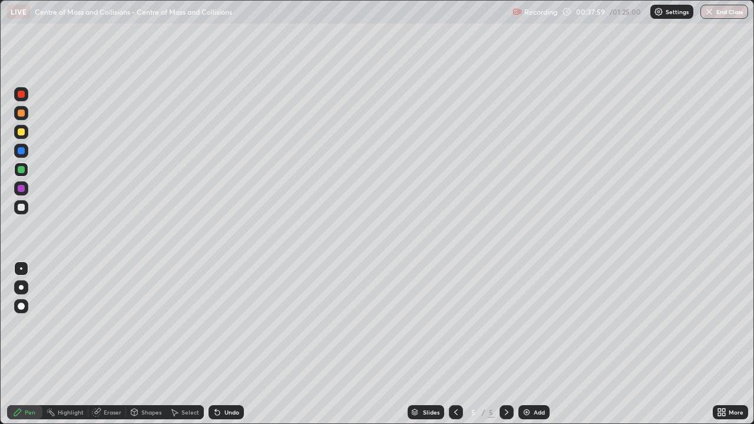
click at [191, 344] on div "Select" at bounding box center [190, 412] width 18 height 6
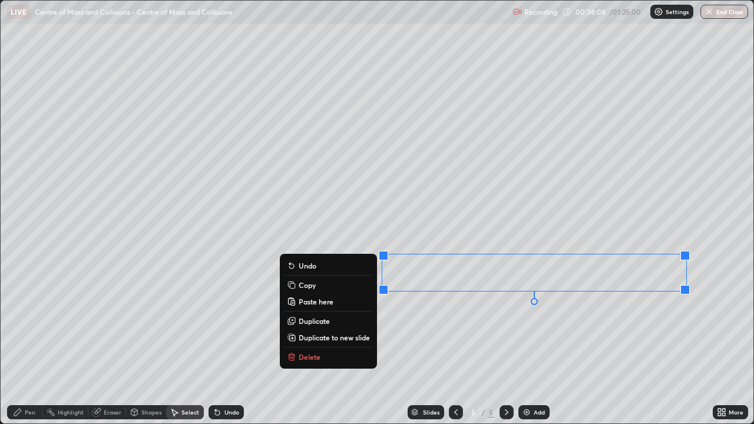
click at [31, 344] on div "Pen" at bounding box center [30, 412] width 11 height 6
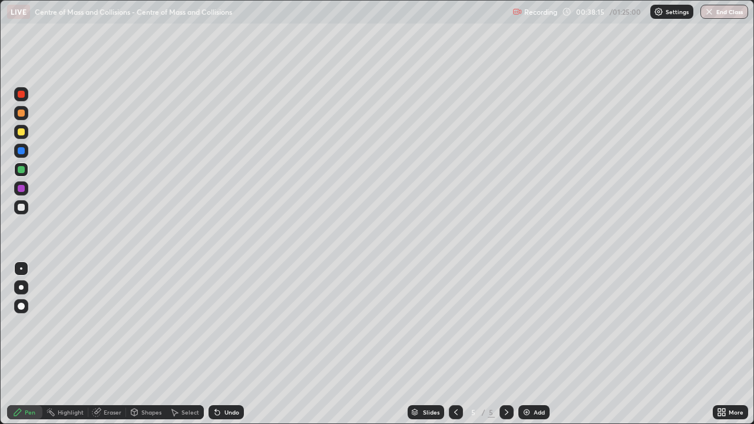
click at [23, 207] on div at bounding box center [21, 207] width 7 height 7
click at [24, 154] on div at bounding box center [21, 150] width 7 height 7
click at [193, 344] on div "Select" at bounding box center [190, 412] width 18 height 6
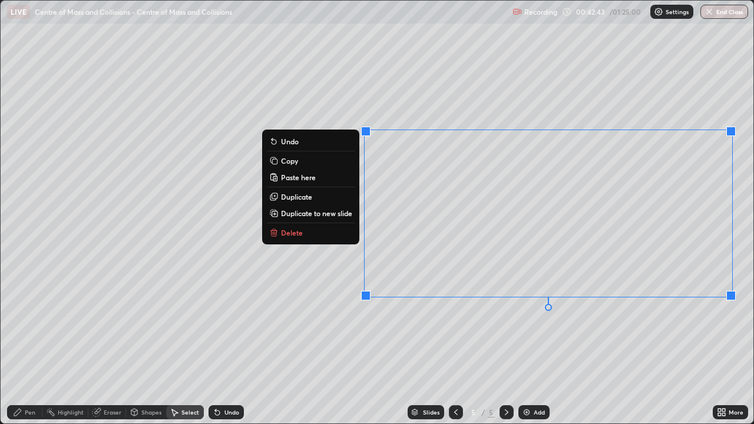
click at [33, 344] on div "Pen" at bounding box center [30, 412] width 11 height 6
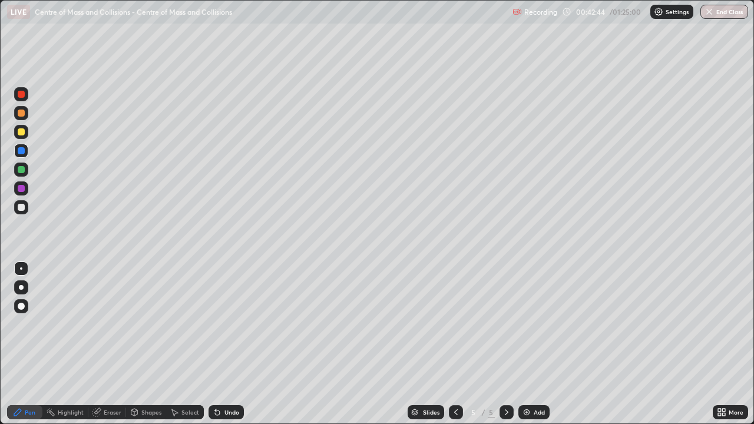
click at [23, 135] on div at bounding box center [21, 131] width 7 height 7
click at [24, 206] on div at bounding box center [21, 207] width 7 height 7
click at [527, 344] on img at bounding box center [526, 412] width 9 height 9
click at [23, 135] on div at bounding box center [21, 131] width 7 height 7
click at [22, 170] on div at bounding box center [21, 169] width 7 height 7
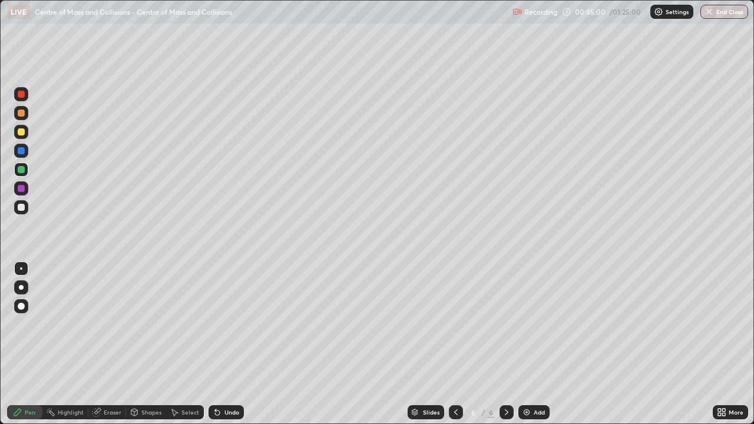
click at [21, 208] on div at bounding box center [21, 207] width 7 height 7
click at [21, 168] on div at bounding box center [21, 169] width 7 height 7
click at [21, 205] on div at bounding box center [21, 207] width 7 height 7
click at [26, 169] on div at bounding box center [21, 170] width 14 height 14
click at [232, 344] on div "Undo" at bounding box center [231, 412] width 15 height 6
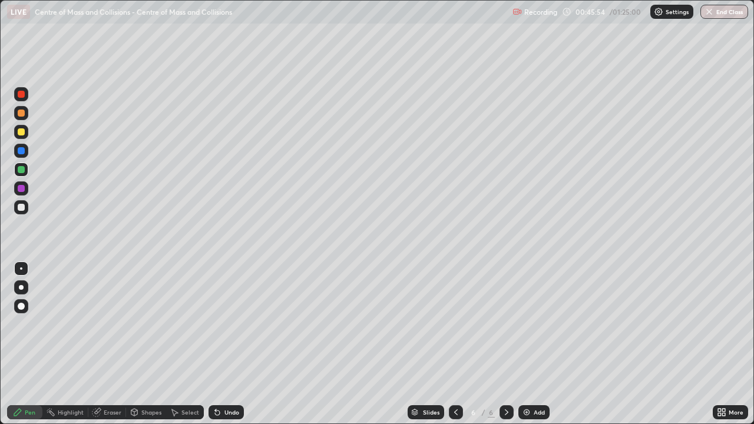
click at [22, 209] on div at bounding box center [21, 207] width 7 height 7
click at [24, 169] on div at bounding box center [21, 169] width 7 height 7
click at [187, 344] on div "Select" at bounding box center [190, 412] width 18 height 6
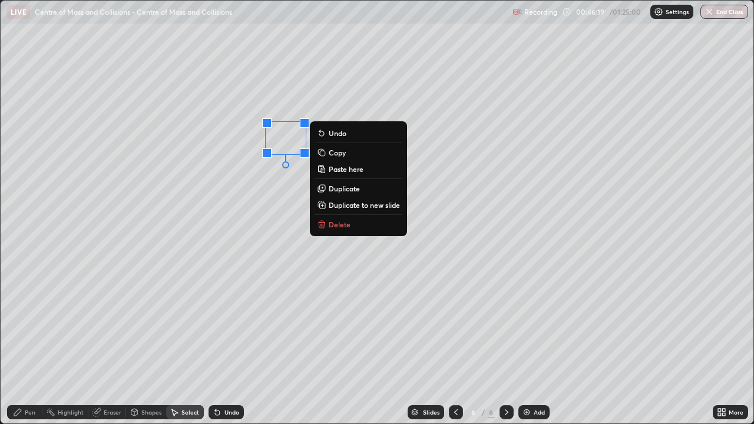
click at [336, 224] on p "Delete" at bounding box center [340, 224] width 22 height 9
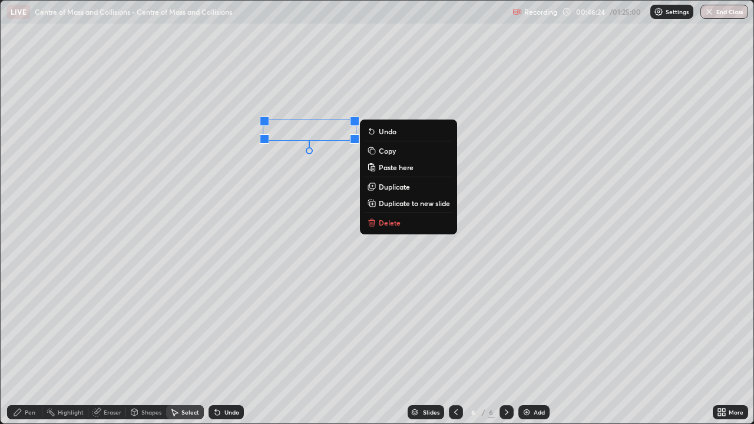
click at [37, 344] on div "Pen" at bounding box center [24, 412] width 35 height 14
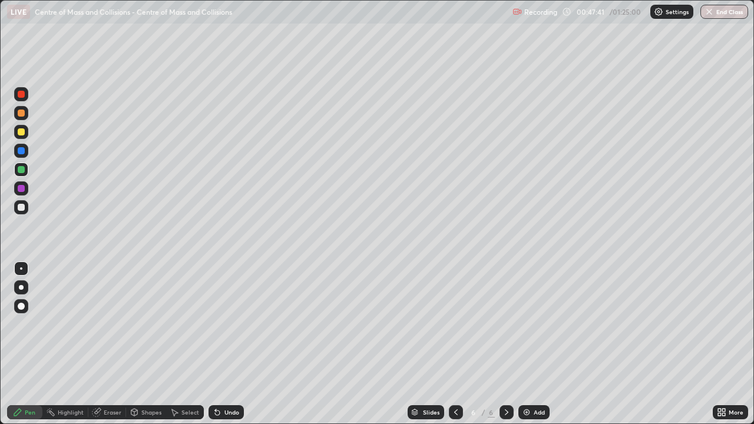
click at [24, 207] on div at bounding box center [21, 207] width 7 height 7
click at [148, 344] on div "Shapes" at bounding box center [151, 412] width 20 height 6
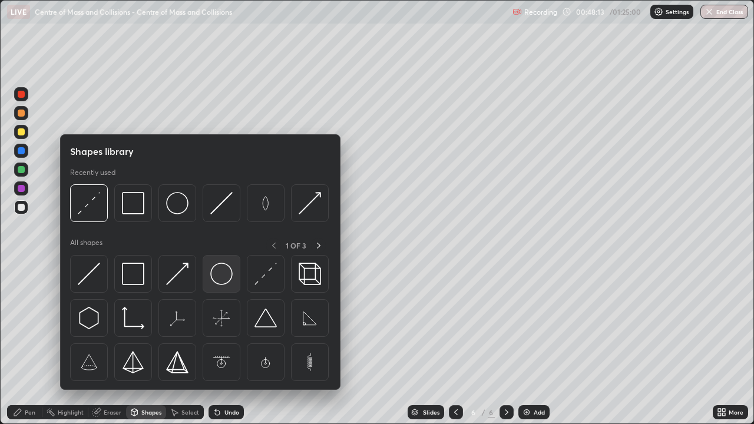
click at [224, 272] on img at bounding box center [221, 274] width 22 height 22
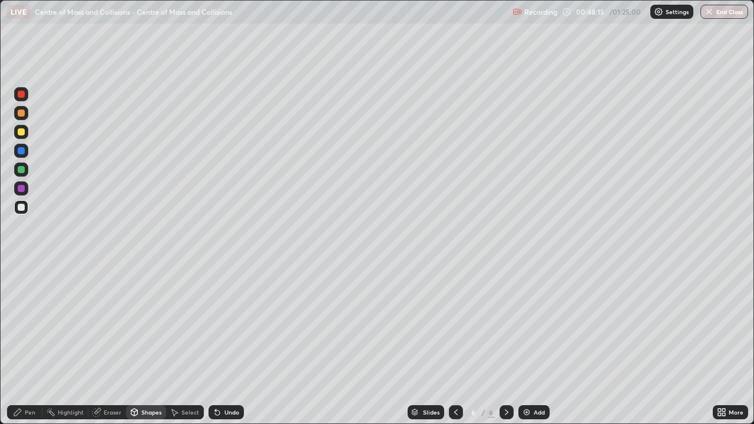
click at [22, 115] on div at bounding box center [21, 113] width 7 height 7
click at [184, 344] on div "Select" at bounding box center [190, 412] width 18 height 6
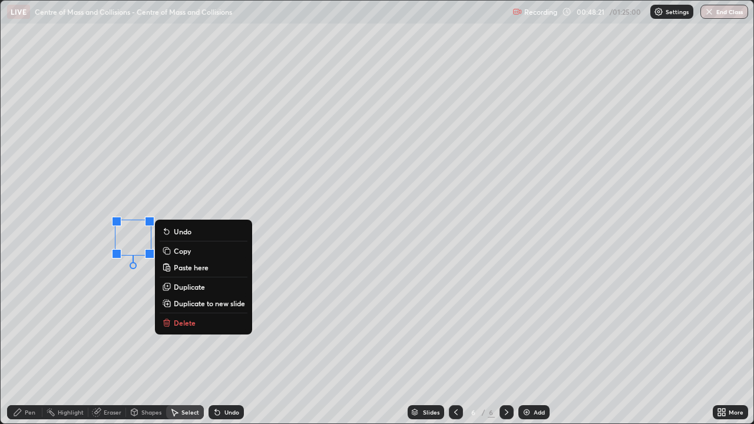
click at [185, 285] on p "Duplicate" at bounding box center [189, 286] width 31 height 9
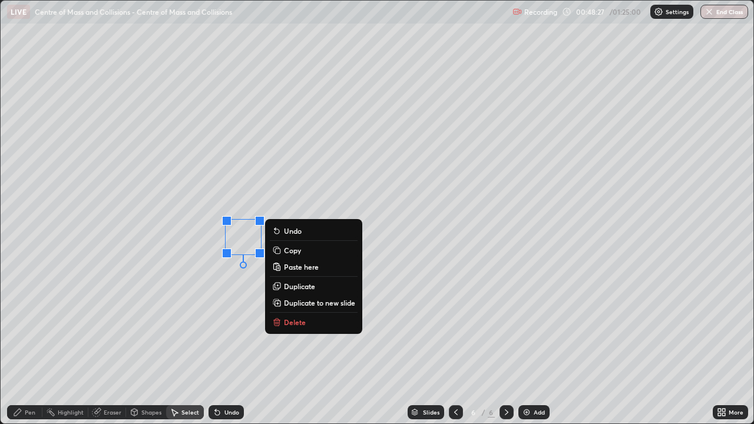
click at [150, 344] on div "Shapes" at bounding box center [151, 412] width 20 height 6
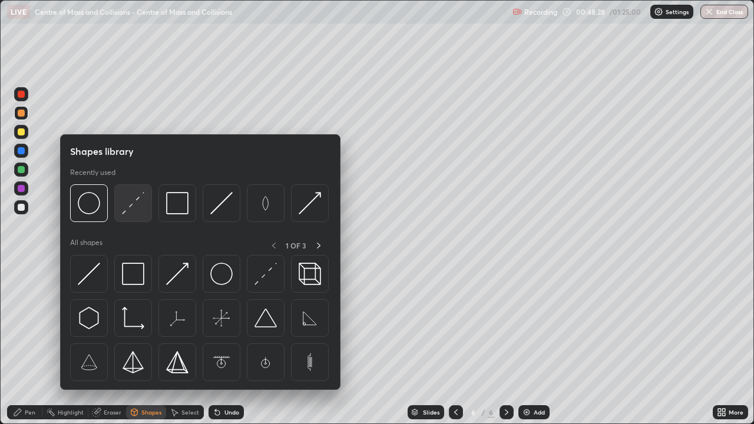
click at [135, 209] on img at bounding box center [133, 203] width 22 height 22
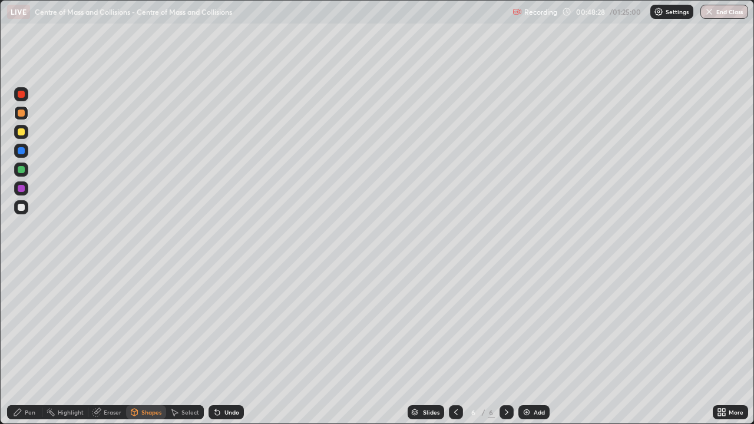
click at [22, 151] on div at bounding box center [21, 150] width 7 height 7
click at [188, 344] on div "Select" at bounding box center [190, 412] width 18 height 6
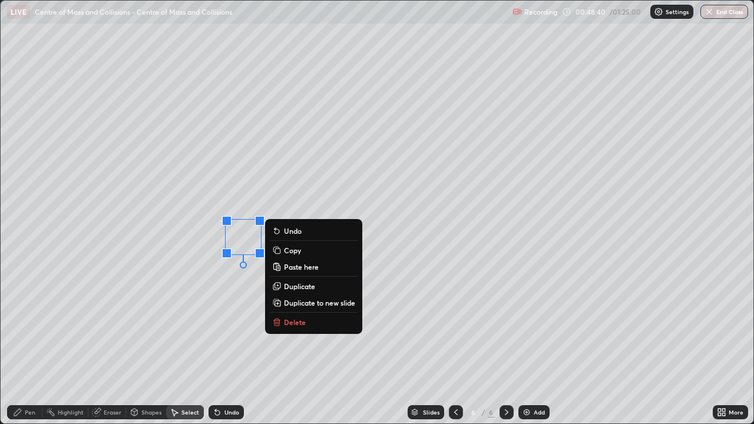
click at [292, 286] on p "Duplicate" at bounding box center [299, 286] width 31 height 9
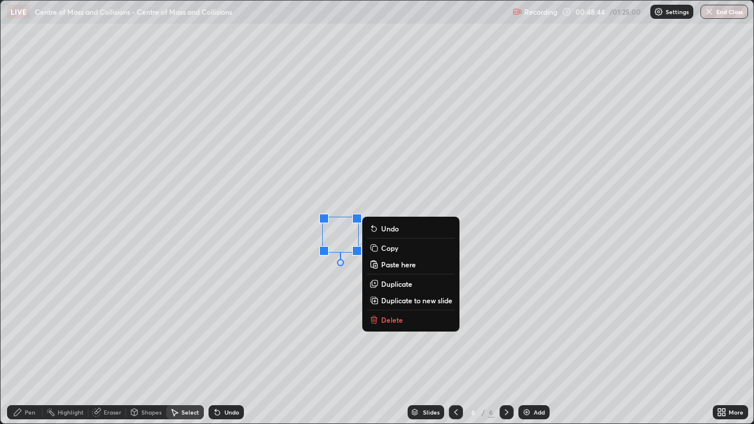
click at [389, 285] on p "Duplicate" at bounding box center [396, 283] width 31 height 9
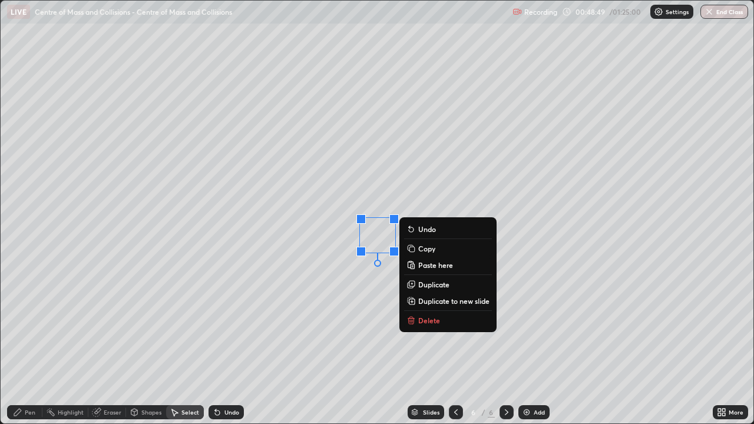
click at [431, 286] on p "Duplicate" at bounding box center [433, 284] width 31 height 9
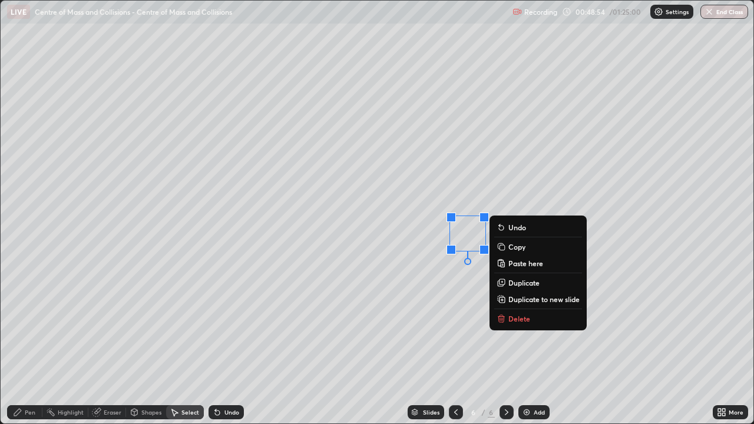
click at [513, 282] on p "Duplicate" at bounding box center [523, 282] width 31 height 9
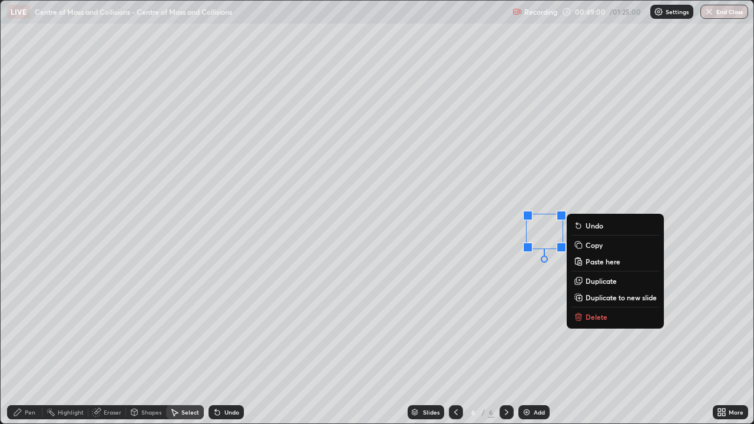
click at [35, 344] on div "Pen" at bounding box center [24, 412] width 35 height 14
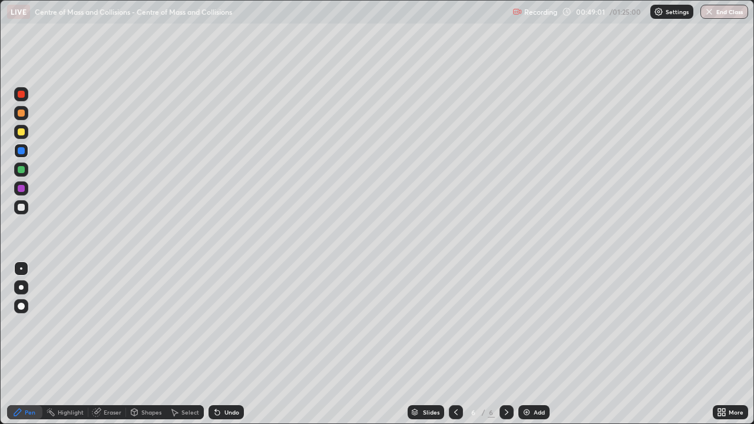
click at [22, 132] on div at bounding box center [21, 131] width 7 height 7
click at [224, 344] on div "Undo" at bounding box center [231, 412] width 15 height 6
click at [22, 207] on div at bounding box center [21, 207] width 7 height 7
click at [21, 131] on div at bounding box center [21, 131] width 7 height 7
click at [23, 209] on div at bounding box center [21, 207] width 7 height 7
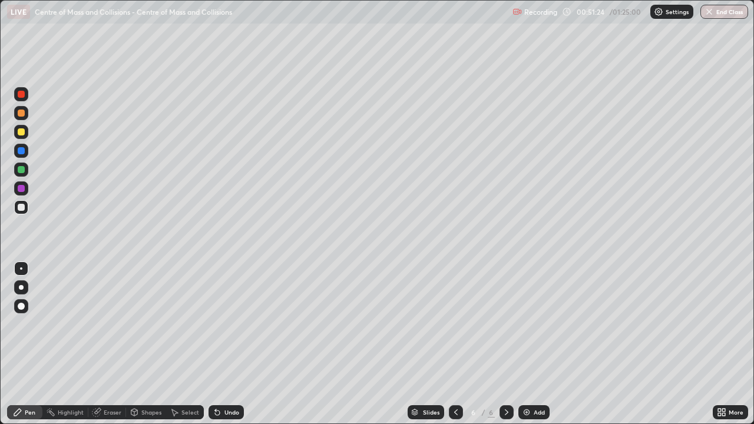
click at [22, 133] on div at bounding box center [21, 131] width 7 height 7
click at [22, 207] on div at bounding box center [21, 207] width 7 height 7
click at [21, 173] on div at bounding box center [21, 169] width 7 height 7
click at [18, 133] on div at bounding box center [21, 131] width 7 height 7
click at [22, 206] on div at bounding box center [21, 207] width 7 height 7
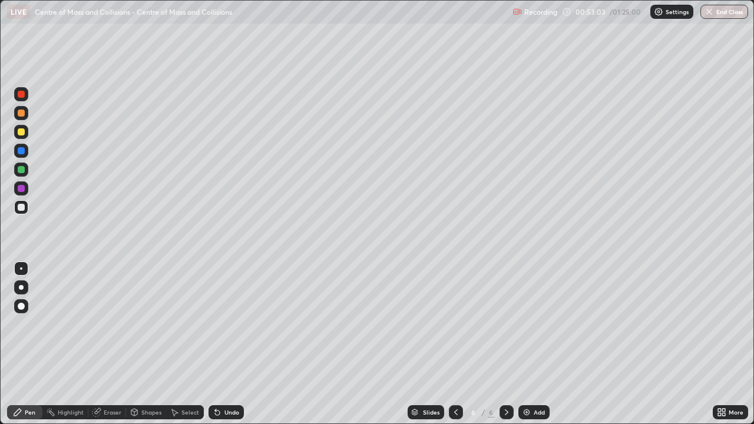
click at [21, 92] on div at bounding box center [21, 94] width 7 height 7
click at [24, 209] on div at bounding box center [21, 207] width 7 height 7
click at [21, 167] on div at bounding box center [21, 169] width 7 height 7
click at [28, 208] on div at bounding box center [21, 207] width 14 height 14
click at [113, 344] on div "Eraser" at bounding box center [113, 412] width 18 height 6
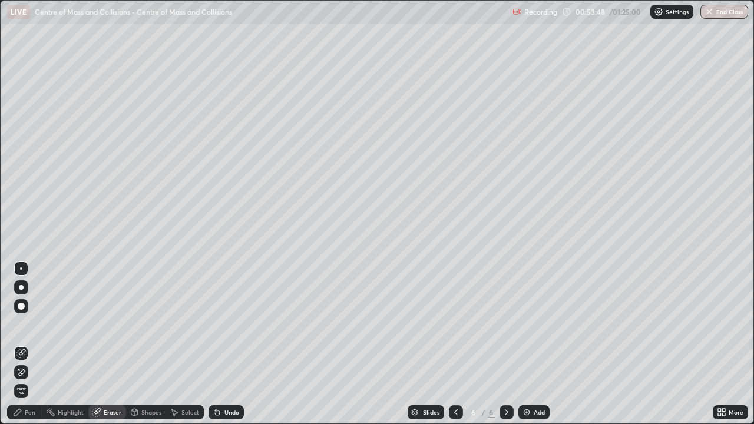
click at [33, 344] on div "Pen" at bounding box center [30, 412] width 11 height 6
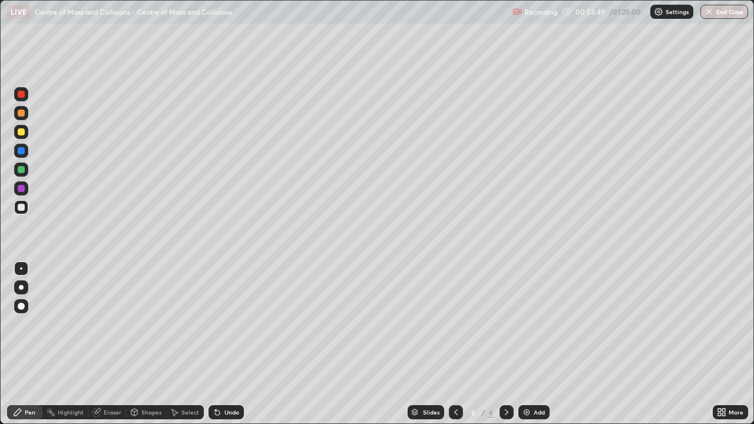
click at [25, 171] on div at bounding box center [21, 170] width 14 height 14
click at [23, 207] on div at bounding box center [21, 207] width 7 height 7
click at [23, 134] on div at bounding box center [21, 131] width 7 height 7
click at [232, 344] on div "Undo" at bounding box center [231, 412] width 15 height 6
click at [21, 170] on div at bounding box center [21, 169] width 7 height 7
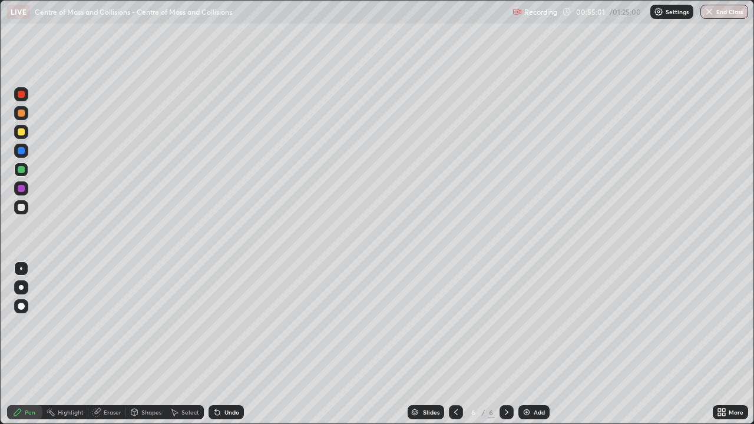
click at [184, 344] on div "Select" at bounding box center [190, 412] width 18 height 6
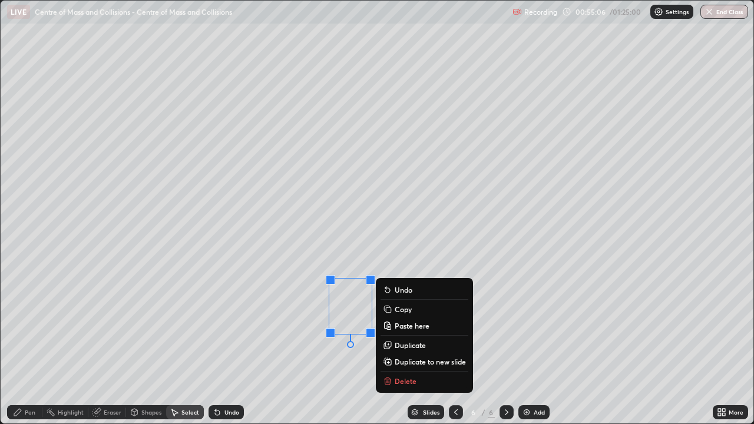
click at [338, 344] on div "0 ° Undo Copy Paste here Duplicate Duplicate to new slide Delete" at bounding box center [377, 212] width 753 height 423
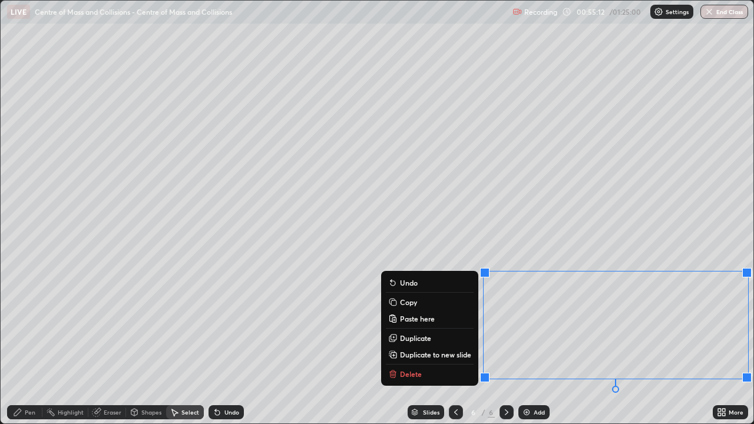
click at [422, 344] on p "Duplicate to new slide" at bounding box center [435, 354] width 71 height 9
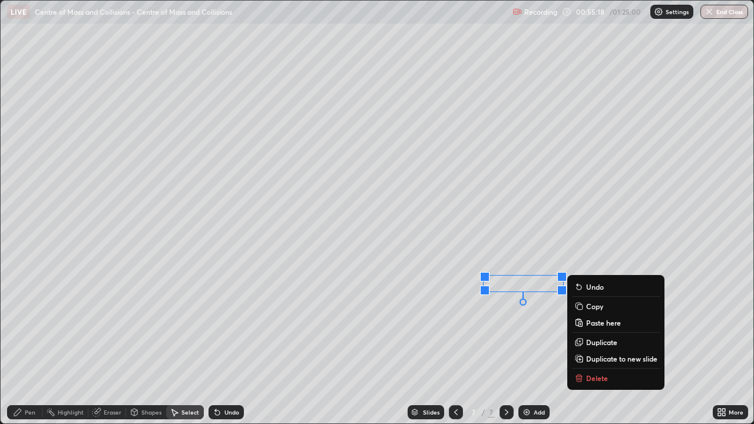
click at [590, 344] on p "Delete" at bounding box center [597, 378] width 22 height 9
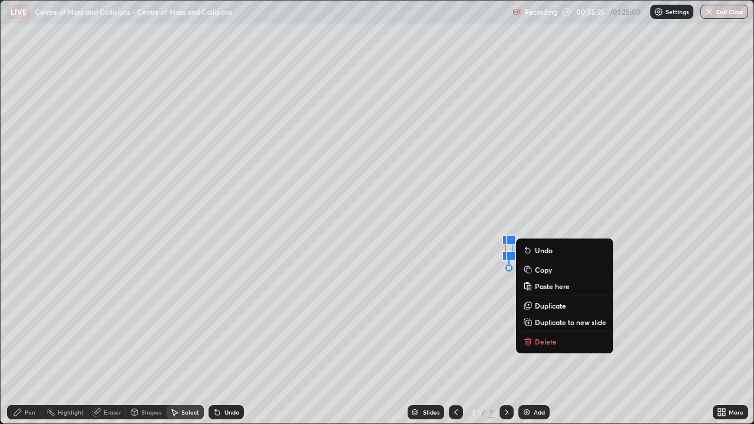
click at [539, 343] on p "Delete" at bounding box center [546, 341] width 22 height 9
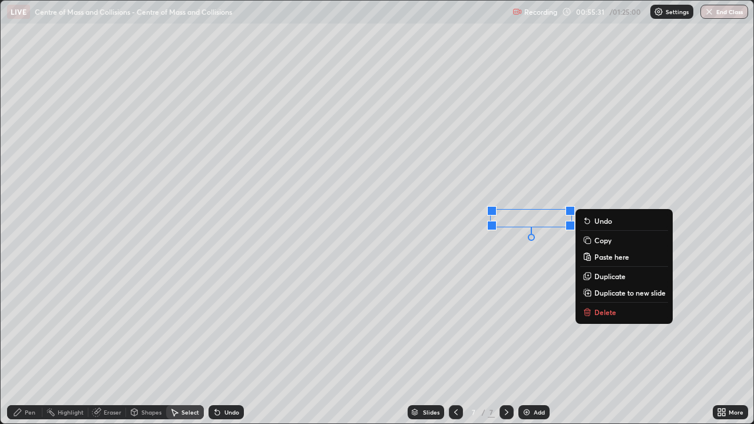
click at [597, 312] on p "Delete" at bounding box center [605, 312] width 22 height 9
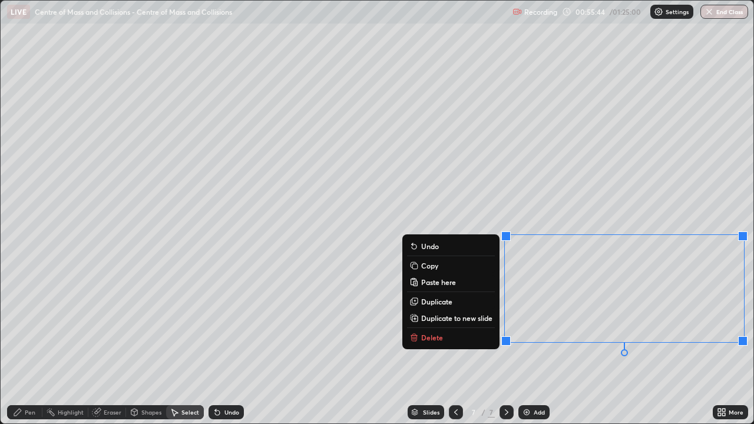
click at [32, 344] on div "Pen" at bounding box center [30, 412] width 11 height 6
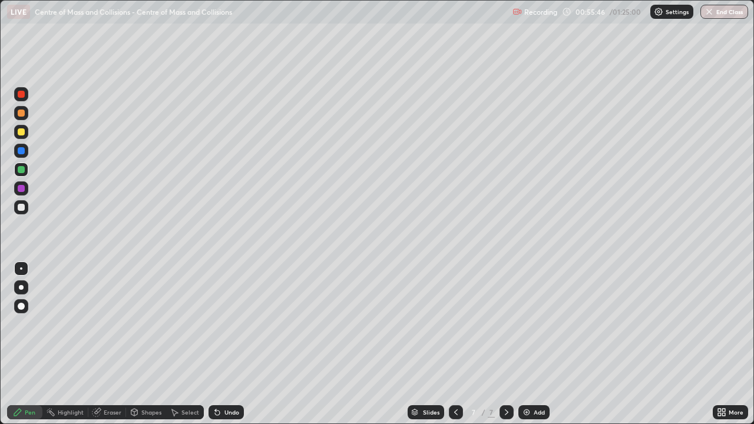
click at [22, 131] on div at bounding box center [21, 131] width 7 height 7
click at [22, 134] on div at bounding box center [21, 131] width 7 height 7
click at [224, 344] on div "Undo" at bounding box center [231, 412] width 15 height 6
click at [22, 132] on div at bounding box center [21, 131] width 7 height 7
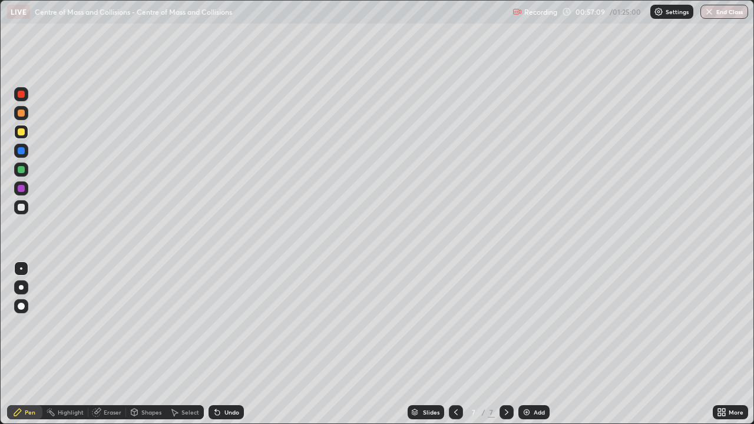
click at [22, 172] on div at bounding box center [21, 169] width 7 height 7
click at [22, 204] on div at bounding box center [21, 207] width 7 height 7
click at [25, 170] on div at bounding box center [21, 170] width 14 height 14
click at [26, 209] on div at bounding box center [21, 207] width 14 height 14
click at [24, 169] on div at bounding box center [21, 169] width 7 height 7
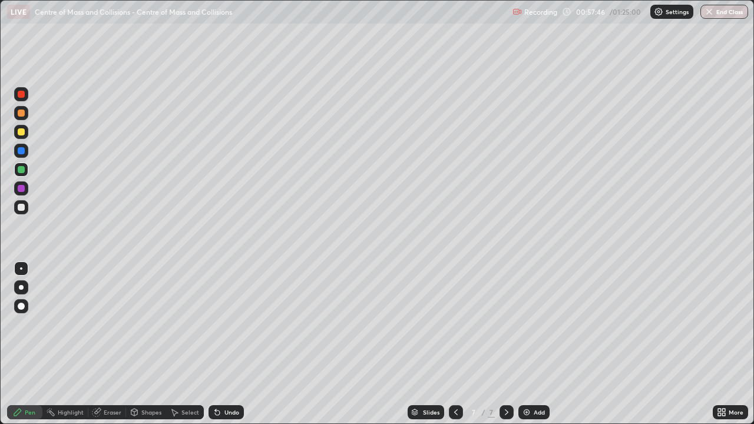
click at [21, 206] on div at bounding box center [21, 207] width 7 height 7
click at [22, 170] on div at bounding box center [21, 169] width 7 height 7
click at [192, 344] on div "Select" at bounding box center [190, 412] width 18 height 6
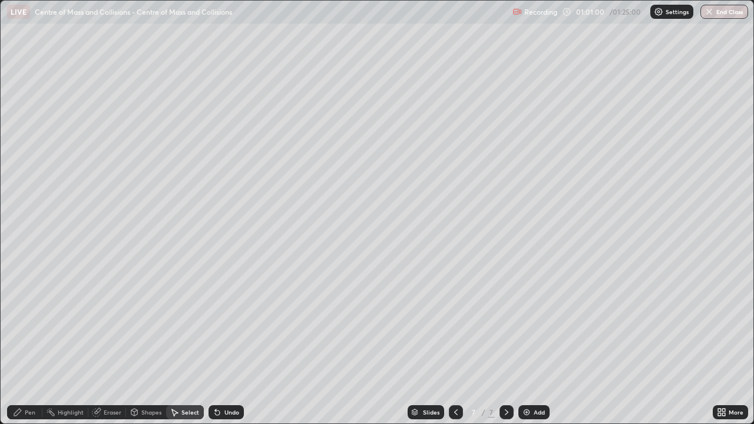
click at [29, 344] on div "Pen" at bounding box center [30, 412] width 11 height 6
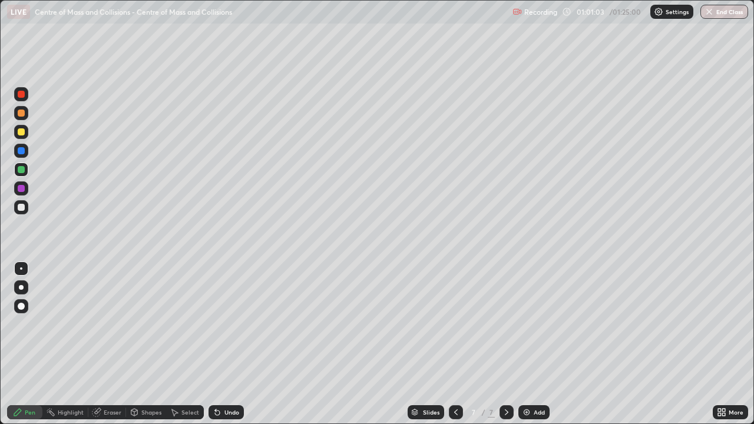
click at [21, 133] on div at bounding box center [21, 131] width 7 height 7
click at [225, 344] on div "Undo" at bounding box center [231, 412] width 15 height 6
click at [224, 344] on div "Undo" at bounding box center [231, 412] width 15 height 6
click at [225, 344] on div "Undo" at bounding box center [231, 412] width 15 height 6
click at [227, 344] on div "Undo" at bounding box center [231, 412] width 15 height 6
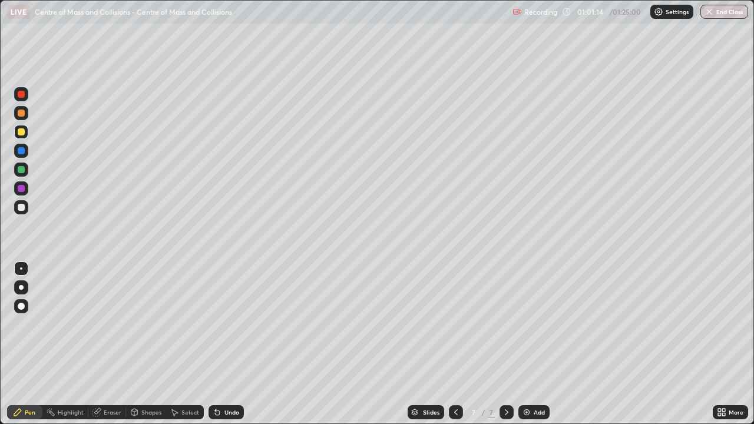
click at [22, 171] on div at bounding box center [21, 169] width 7 height 7
click at [22, 150] on div at bounding box center [21, 150] width 7 height 7
click at [21, 132] on div at bounding box center [21, 131] width 7 height 7
click at [232, 344] on div "Undo" at bounding box center [226, 412] width 35 height 14
click at [453, 344] on icon at bounding box center [455, 412] width 9 height 9
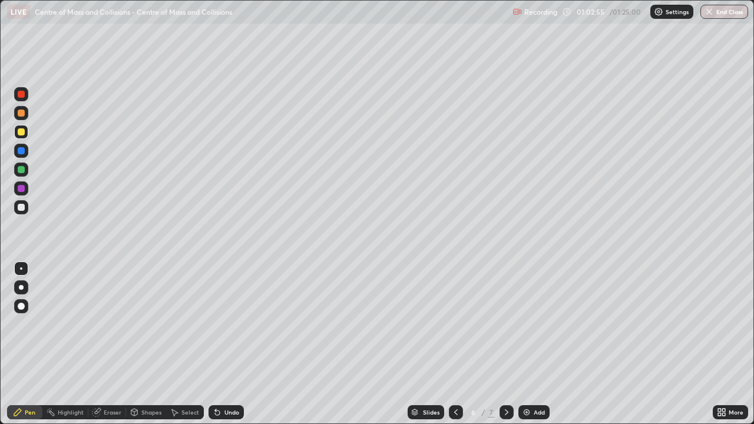
click at [500, 344] on div at bounding box center [507, 412] width 14 height 14
click at [22, 169] on div at bounding box center [21, 169] width 7 height 7
click at [24, 206] on div at bounding box center [21, 207] width 7 height 7
click at [191, 344] on div "Select" at bounding box center [190, 412] width 18 height 6
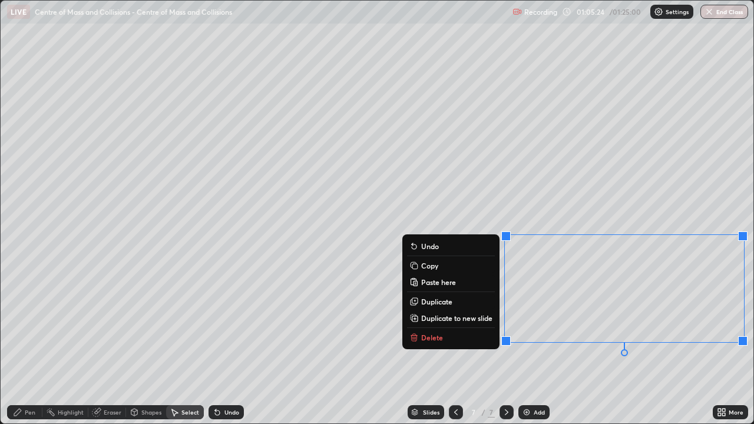
click at [433, 341] on p "Delete" at bounding box center [432, 337] width 22 height 9
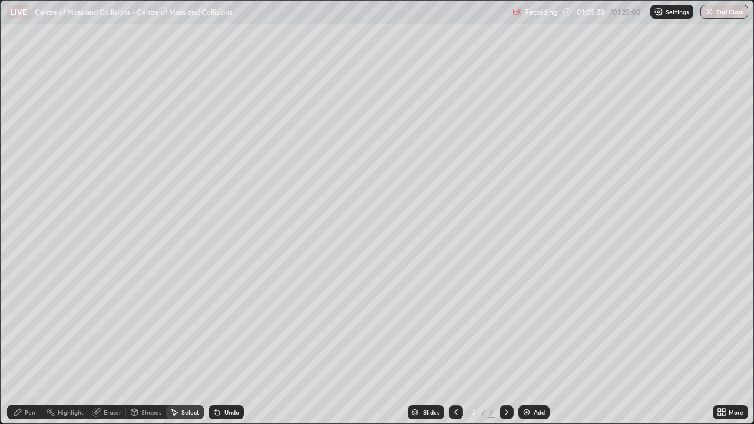
click at [146, 344] on div "Shapes" at bounding box center [151, 412] width 20 height 6
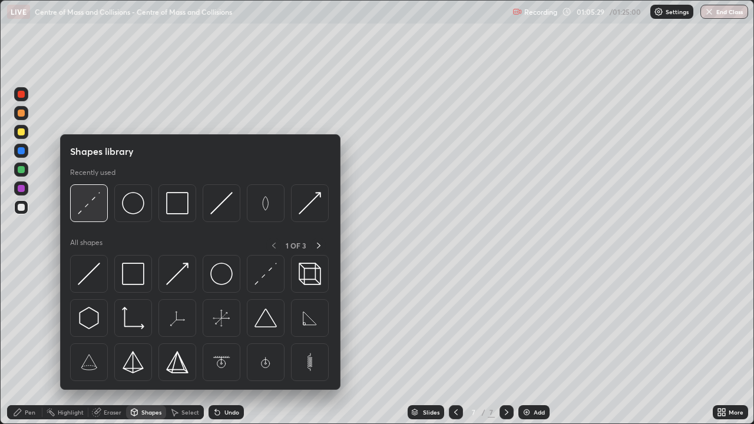
click at [94, 209] on img at bounding box center [89, 203] width 22 height 22
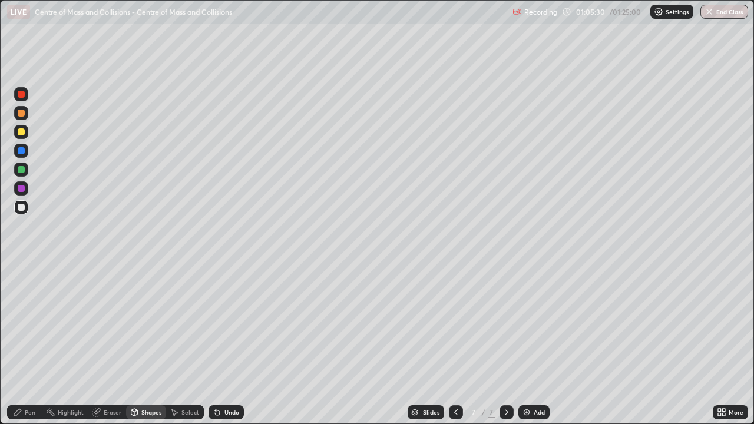
click at [26, 113] on div at bounding box center [21, 113] width 14 height 14
click at [37, 344] on div "Pen" at bounding box center [24, 412] width 35 height 14
click at [22, 132] on div at bounding box center [21, 131] width 7 height 7
click at [18, 212] on div at bounding box center [21, 207] width 14 height 14
click at [23, 133] on div at bounding box center [21, 131] width 7 height 7
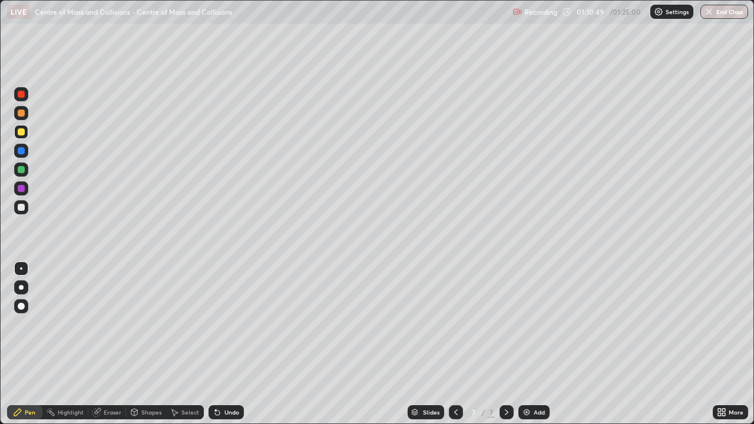
click at [188, 344] on div "Select" at bounding box center [190, 412] width 18 height 6
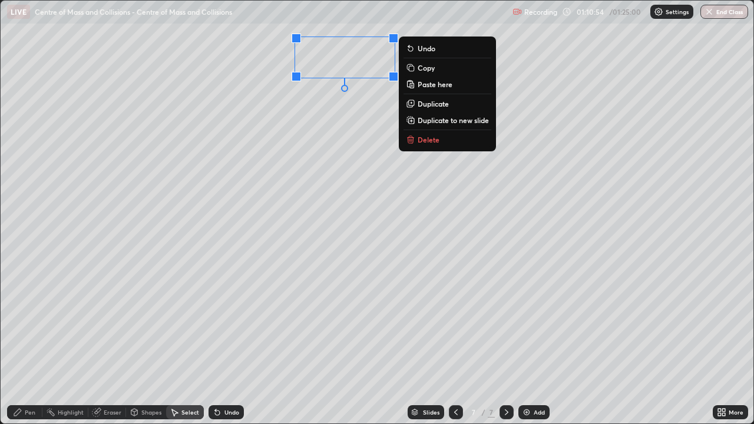
click at [428, 70] on p "Copy" at bounding box center [426, 67] width 17 height 9
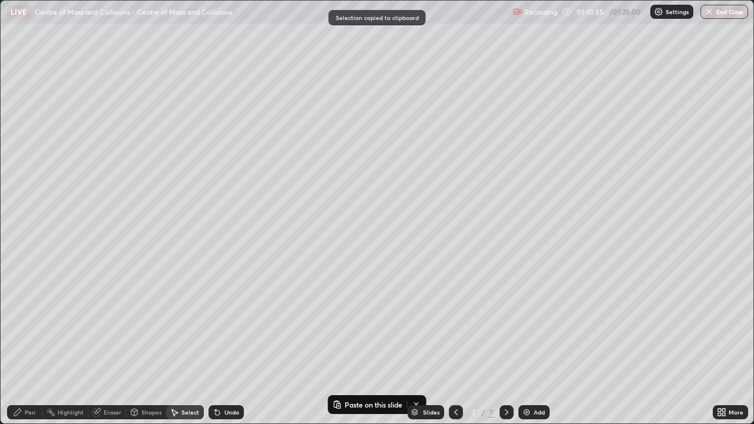
click at [528, 344] on img at bounding box center [526, 412] width 9 height 9
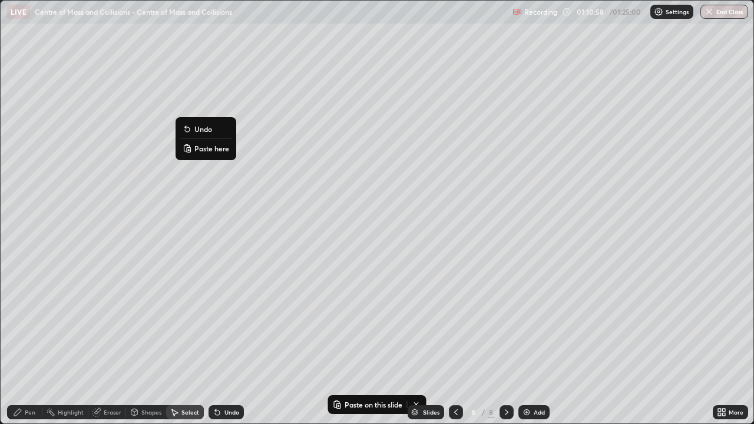
click at [214, 151] on p "Paste here" at bounding box center [211, 148] width 35 height 9
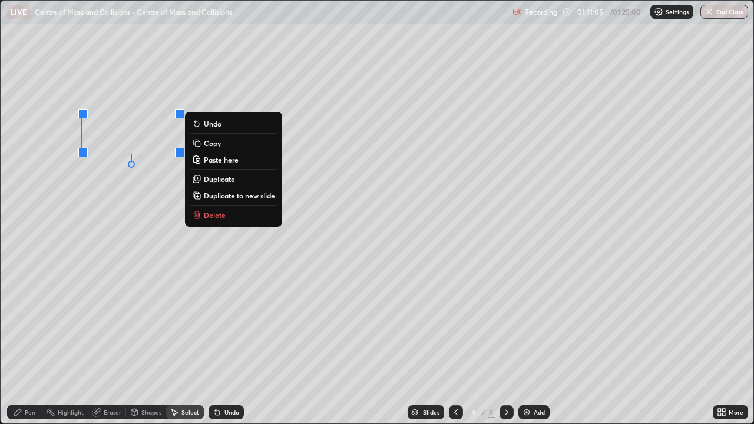
click at [455, 344] on icon at bounding box center [455, 412] width 9 height 9
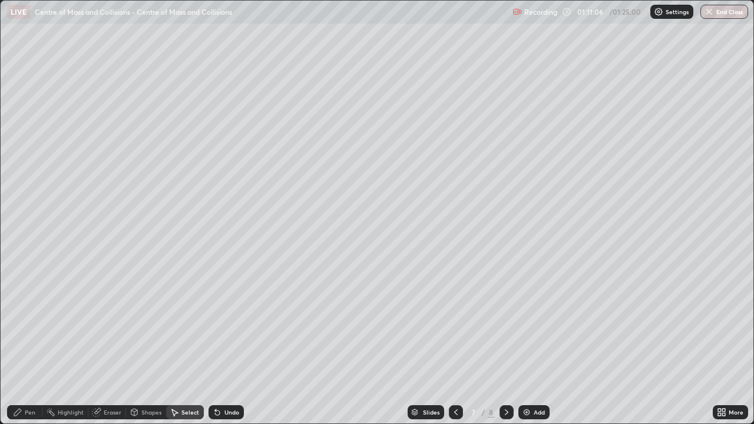
click at [459, 344] on div at bounding box center [456, 412] width 14 height 14
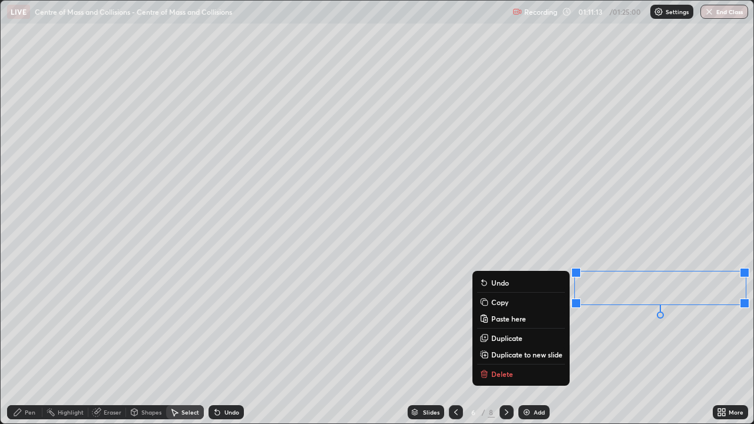
click at [498, 303] on p "Copy" at bounding box center [499, 302] width 17 height 9
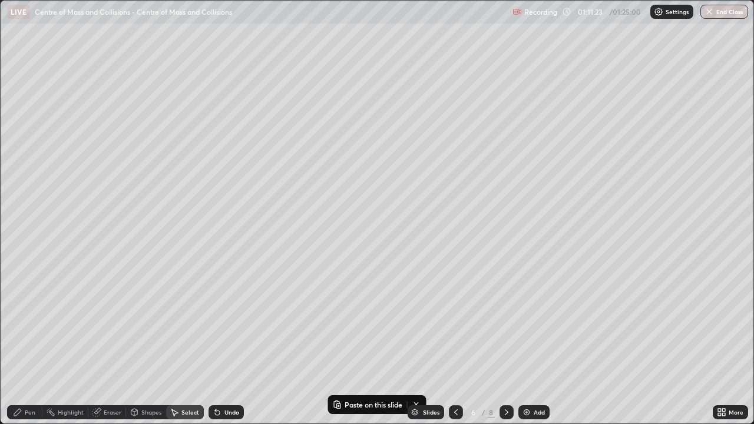
click at [505, 344] on icon at bounding box center [507, 412] width 4 height 6
click at [507, 344] on icon at bounding box center [506, 412] width 9 height 9
click at [121, 107] on p "Paste here" at bounding box center [118, 106] width 35 height 9
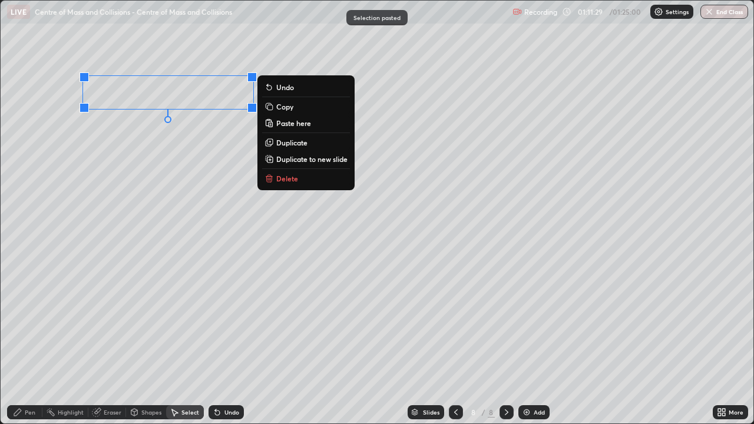
click at [29, 344] on div "Pen" at bounding box center [30, 412] width 11 height 6
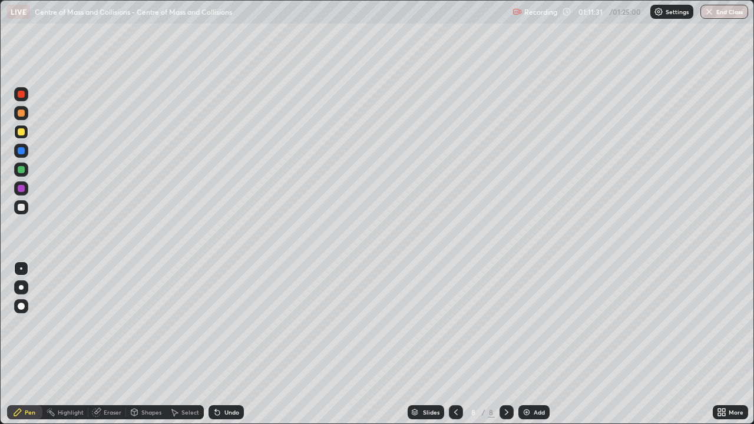
click at [24, 206] on div at bounding box center [21, 207] width 7 height 7
click at [22, 151] on div at bounding box center [21, 150] width 7 height 7
click at [23, 167] on div at bounding box center [21, 169] width 7 height 7
click at [24, 207] on div at bounding box center [21, 207] width 7 height 7
click at [24, 167] on div at bounding box center [21, 169] width 7 height 7
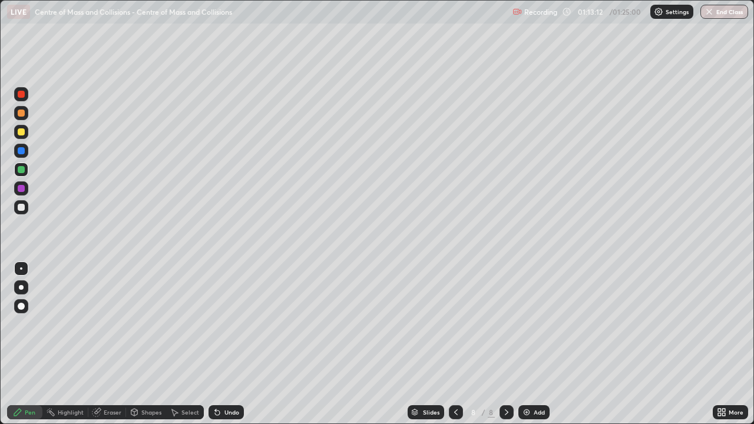
click at [27, 206] on div at bounding box center [21, 207] width 14 height 14
click at [20, 208] on div at bounding box center [21, 207] width 7 height 7
click at [22, 134] on div at bounding box center [21, 131] width 7 height 7
click at [187, 344] on div "Select" at bounding box center [190, 412] width 18 height 6
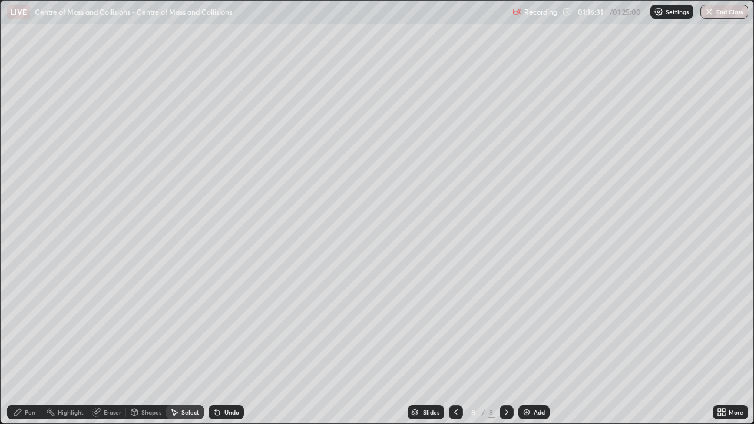
click at [148, 344] on div "Shapes" at bounding box center [151, 412] width 20 height 6
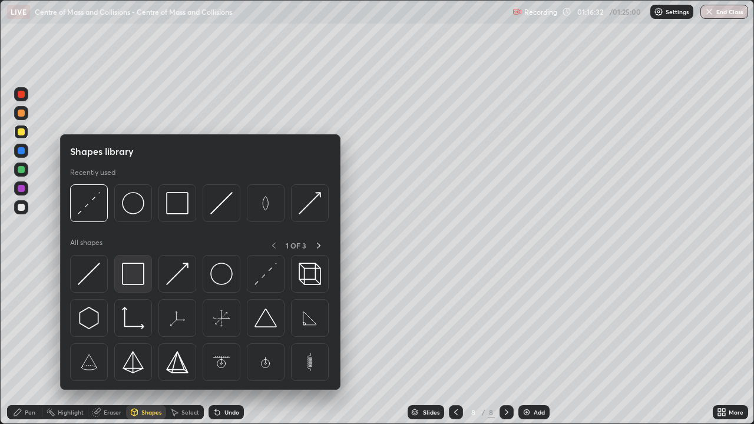
click at [137, 280] on img at bounding box center [133, 274] width 22 height 22
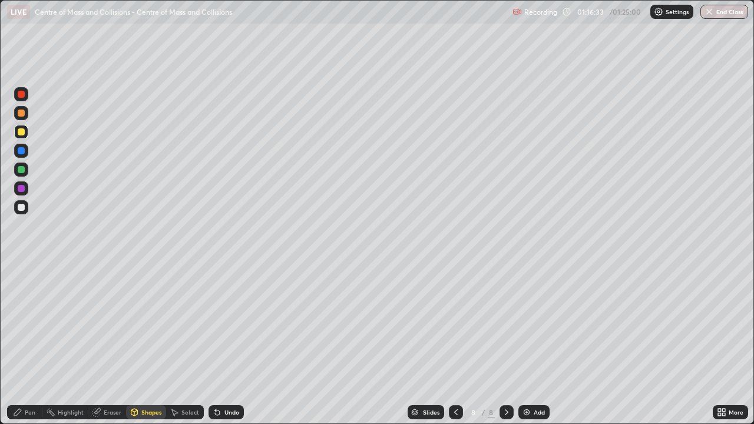
click at [25, 170] on div at bounding box center [21, 170] width 14 height 14
click at [34, 344] on div "Pen" at bounding box center [24, 412] width 35 height 14
click at [24, 210] on div at bounding box center [21, 207] width 7 height 7
click at [18, 206] on div at bounding box center [21, 207] width 7 height 7
click at [22, 151] on div at bounding box center [21, 150] width 7 height 7
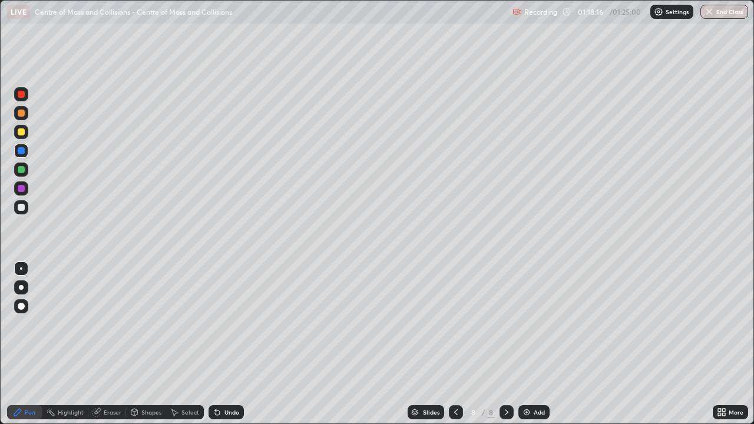
click at [23, 131] on div at bounding box center [21, 131] width 7 height 7
click at [22, 112] on div at bounding box center [21, 113] width 7 height 7
click at [22, 207] on div at bounding box center [21, 207] width 7 height 7
click at [23, 133] on div at bounding box center [21, 131] width 7 height 7
click at [718, 11] on button "End Class" at bounding box center [725, 12] width 47 height 14
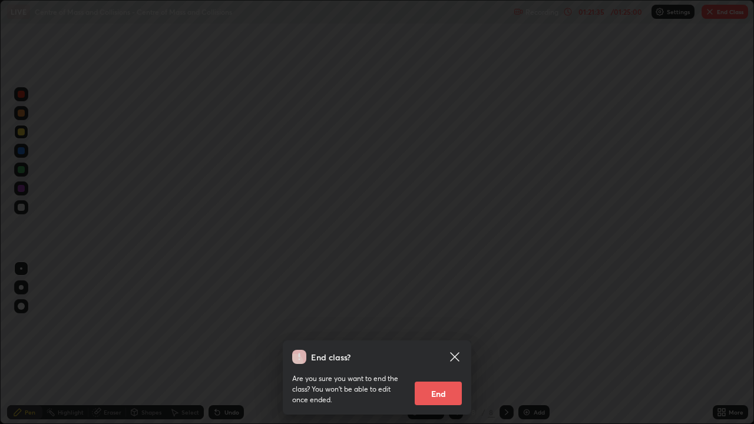
click at [446, 344] on button "End" at bounding box center [438, 394] width 47 height 24
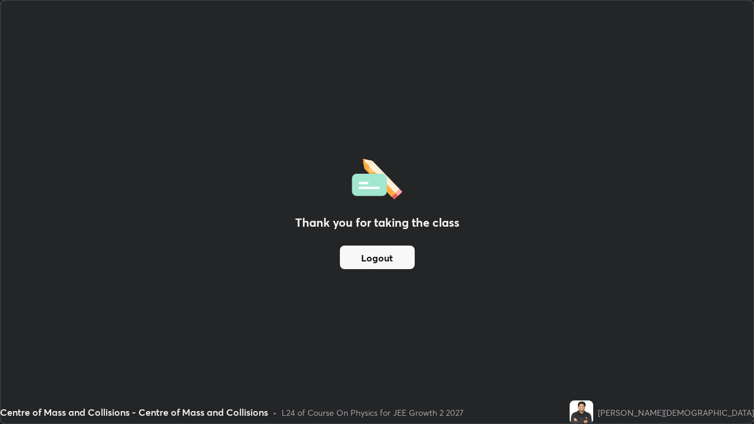
click at [382, 255] on button "Logout" at bounding box center [377, 258] width 75 height 24
